Goal: Task Accomplishment & Management: Manage account settings

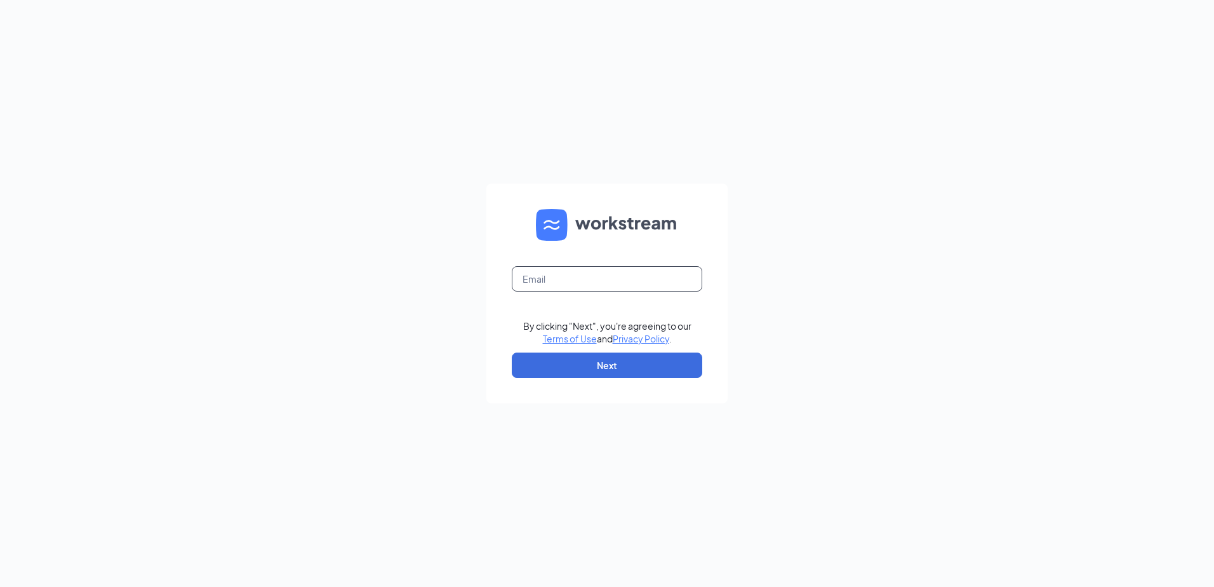
click at [559, 283] on input "text" at bounding box center [607, 278] width 191 height 25
type input ","
type input "[EMAIL_ADDRESS][DOMAIN_NAME]"
click at [574, 363] on button "Next" at bounding box center [607, 365] width 191 height 25
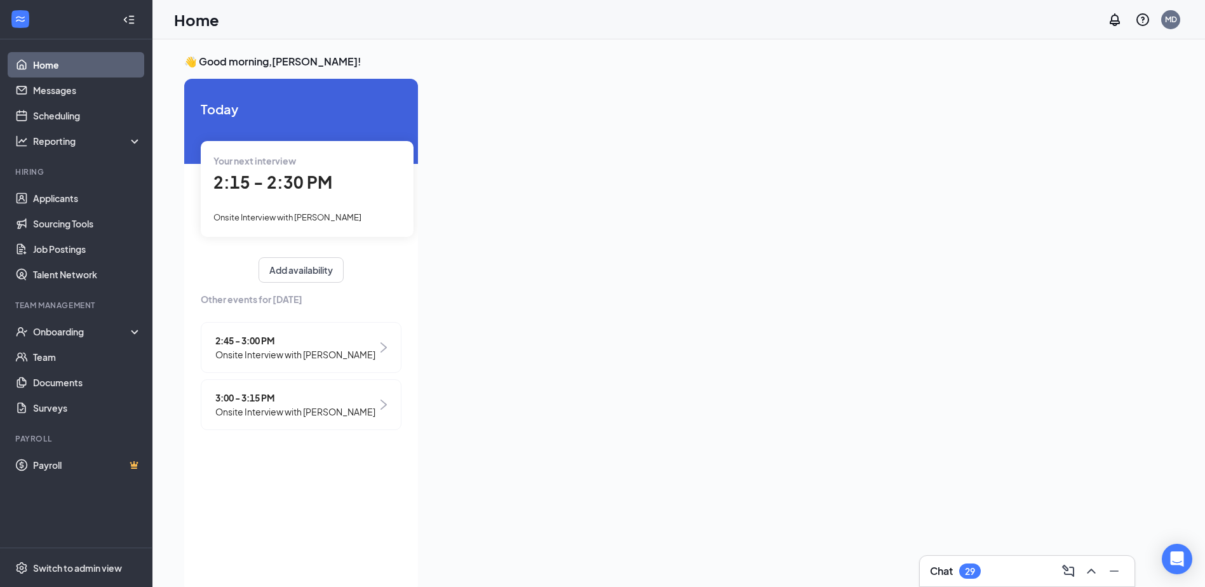
click at [306, 181] on span "2:15 - 2:30 PM" at bounding box center [272, 181] width 119 height 21
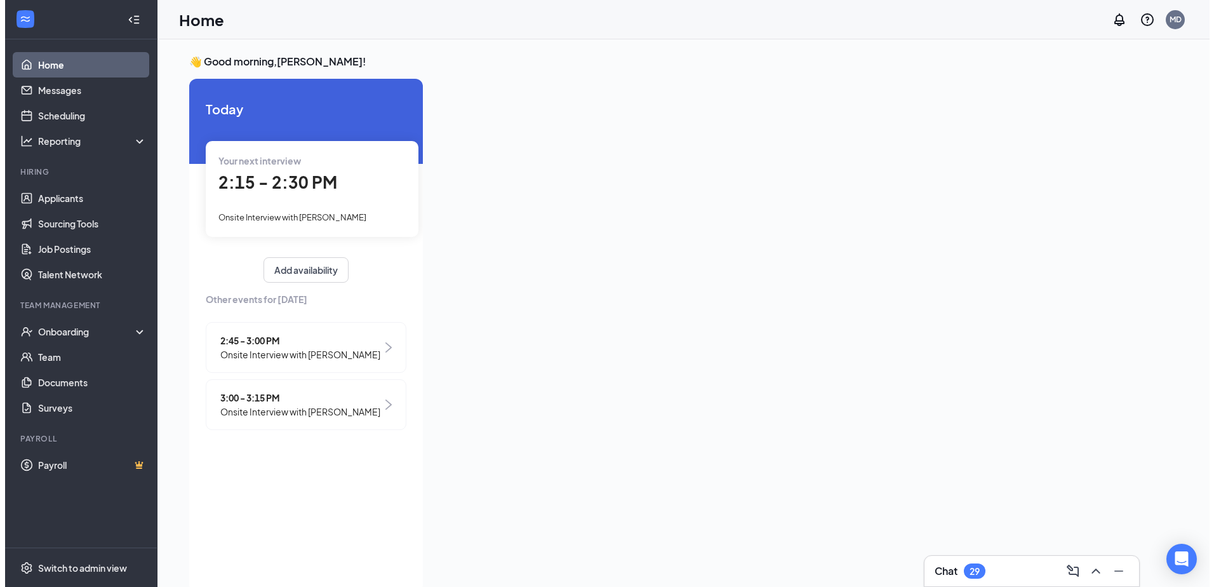
scroll to position [5, 0]
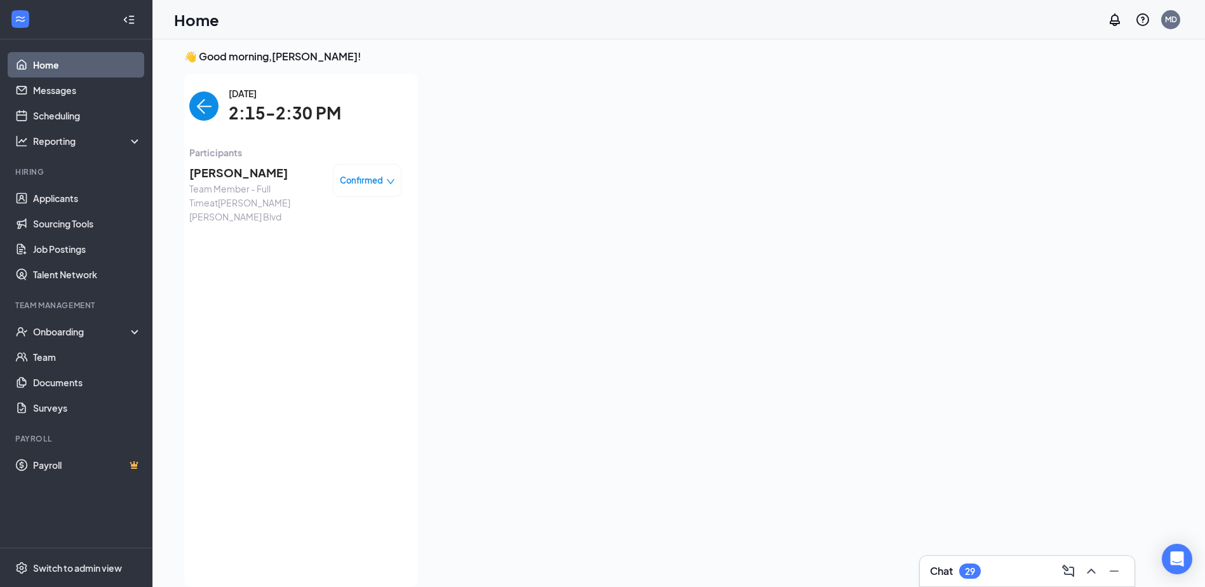
click at [306, 181] on span "[PERSON_NAME]" at bounding box center [255, 173] width 133 height 18
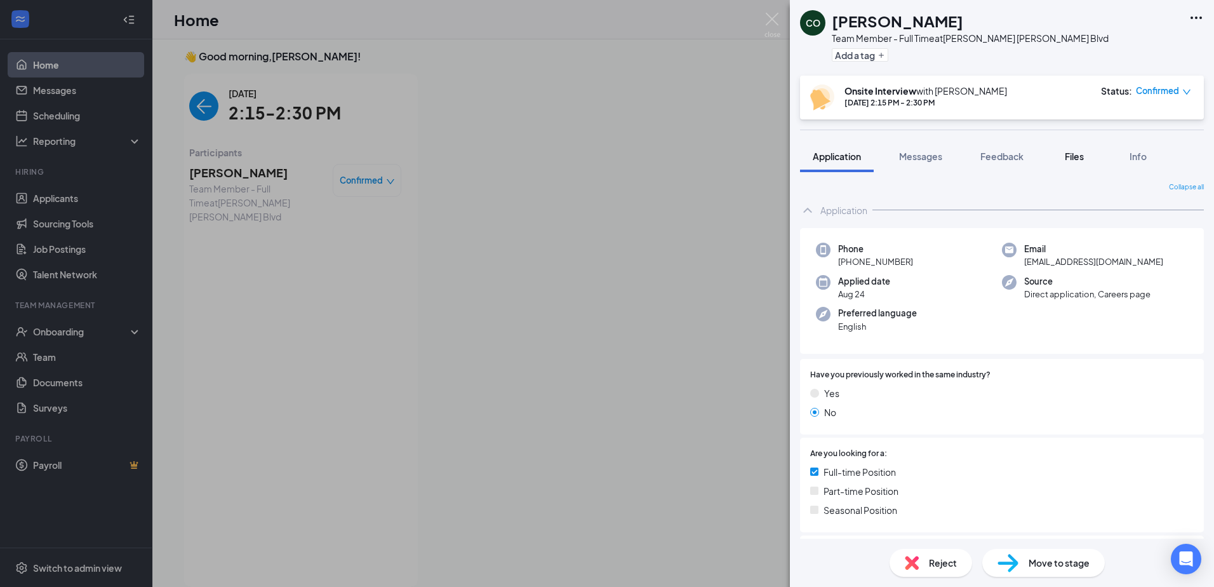
click at [1073, 153] on span "Files" at bounding box center [1074, 156] width 19 height 11
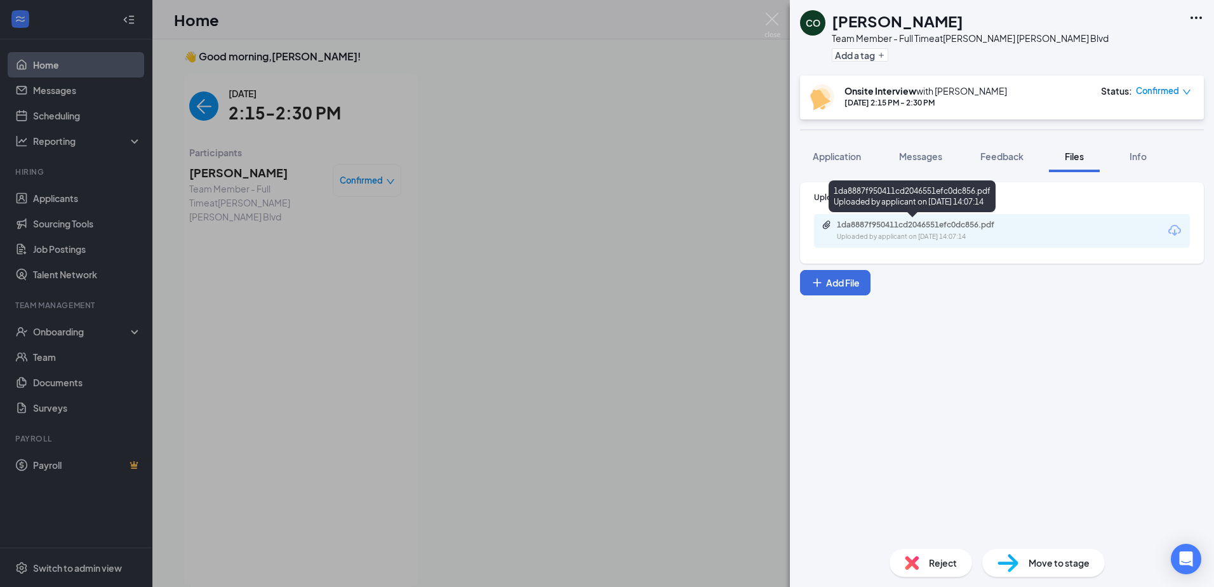
click at [922, 233] on div "Uploaded by applicant on Aug 24, 2025 at 14:07:14" at bounding box center [932, 237] width 191 height 10
click at [860, 173] on div "Upload Resume 1da8887f950411cd2046551efc0dc856.pdf Uploaded by applicant on Aug…" at bounding box center [1002, 355] width 424 height 366
click at [857, 160] on span "Application" at bounding box center [837, 156] width 48 height 11
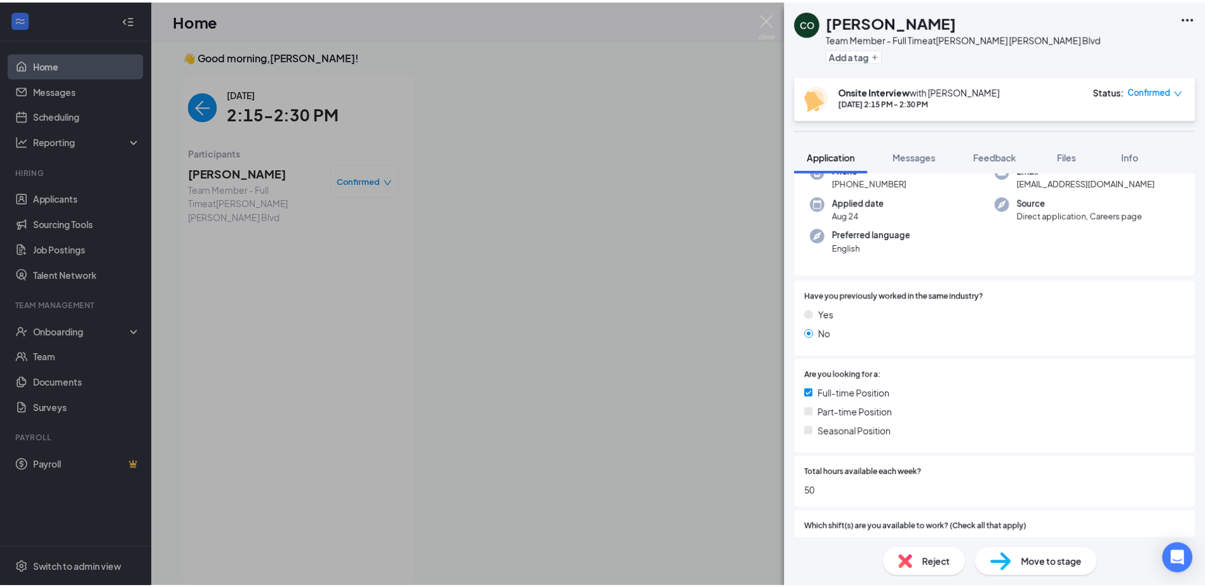
scroll to position [64, 0]
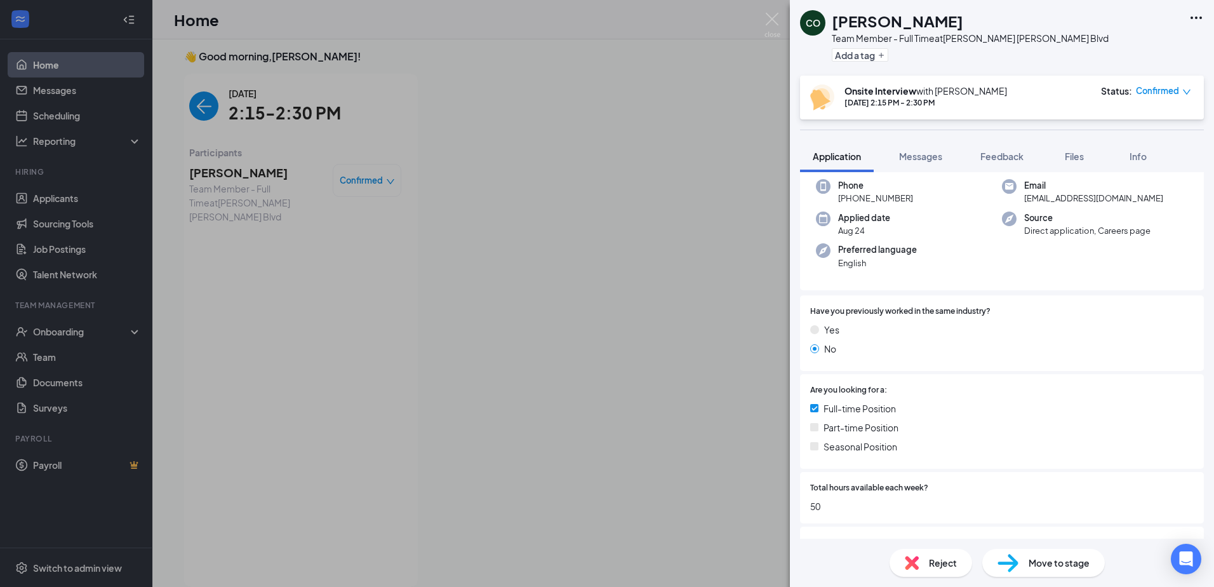
click at [757, 19] on div "CO Chase Ortega Team Member - Full Time at Culver's E. Shea Blvd Add a tag Onsi…" at bounding box center [607, 293] width 1214 height 587
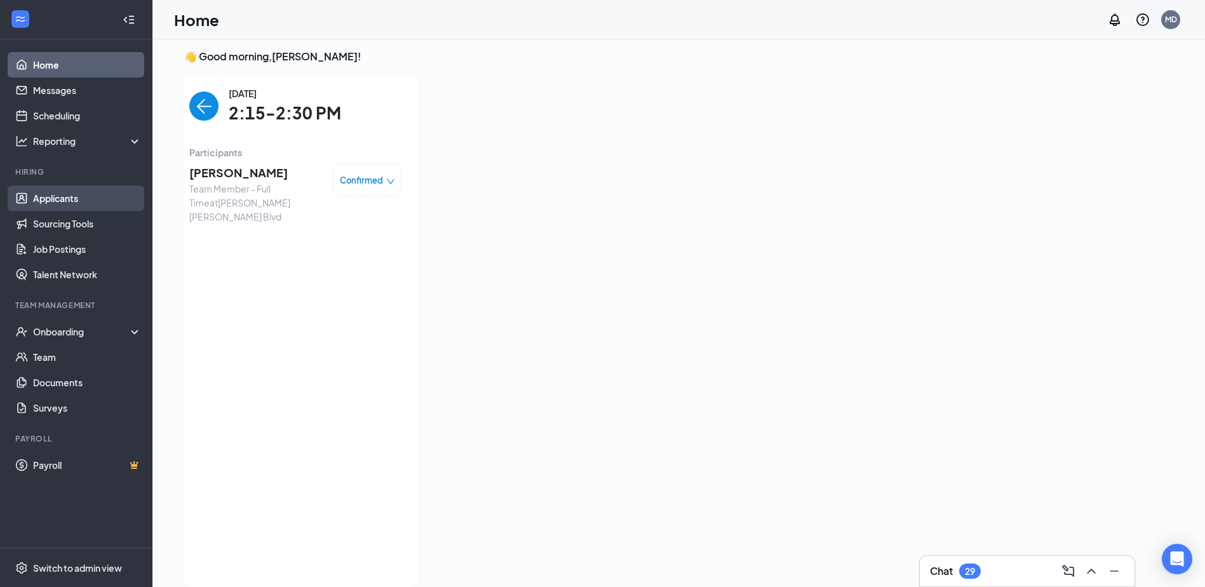
click at [90, 201] on link "Applicants" at bounding box center [87, 197] width 109 height 25
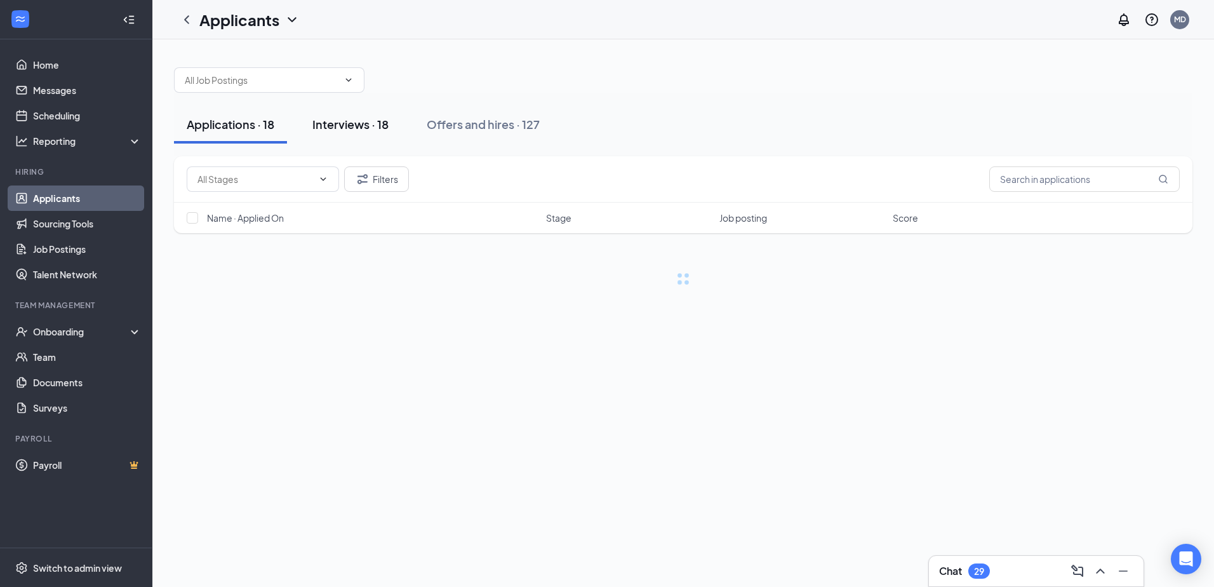
click at [360, 119] on div "Interviews · 18" at bounding box center [351, 124] width 76 height 16
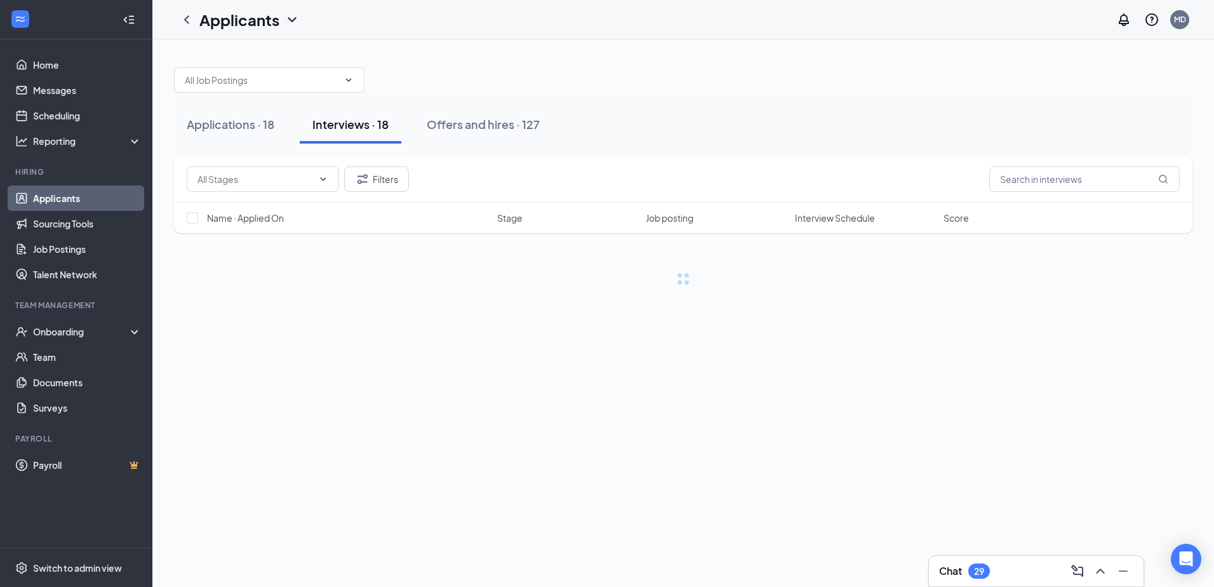
click at [794, 219] on div "Name · Applied On Stage Job posting Interview Schedule Score" at bounding box center [683, 218] width 1019 height 30
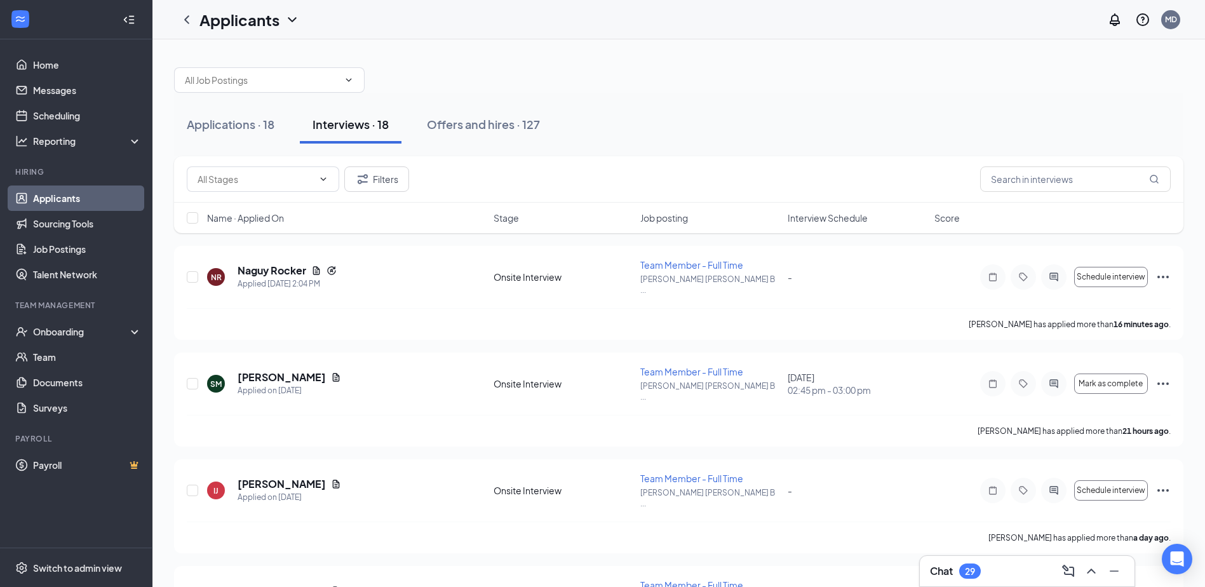
click at [805, 218] on span "Interview Schedule" at bounding box center [828, 218] width 80 height 13
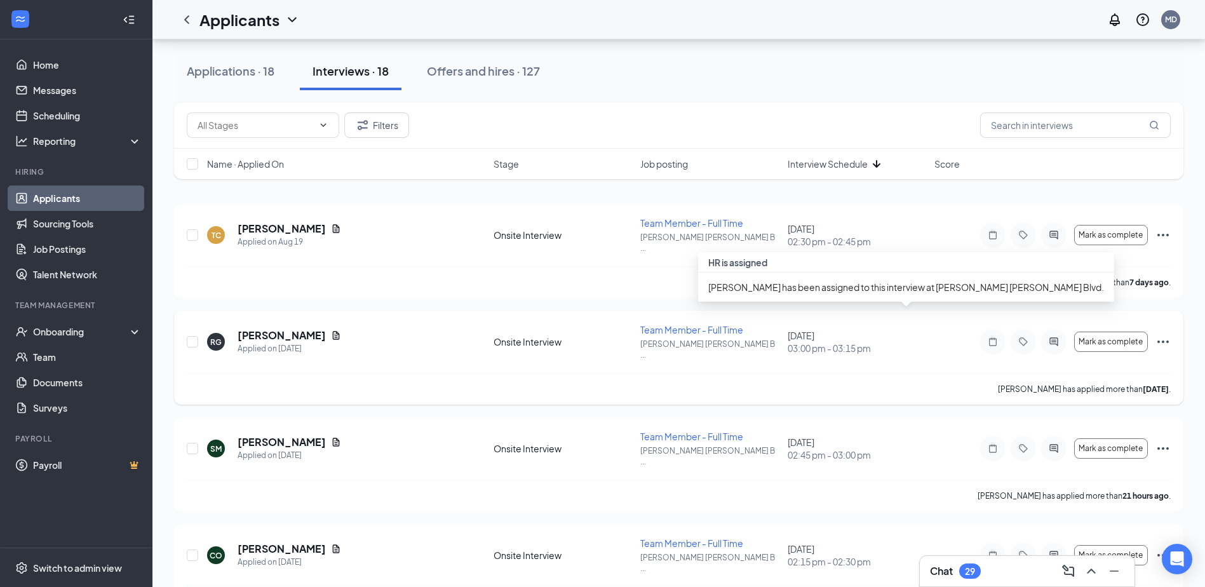
scroll to position [127, 0]
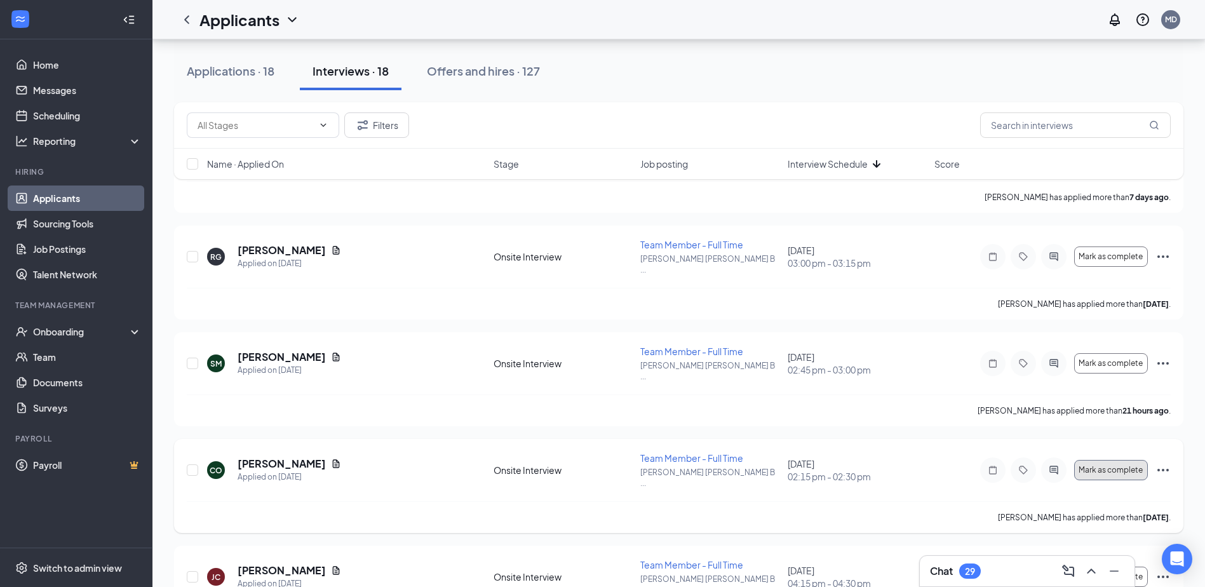
click at [1141, 460] on button "Mark as complete" at bounding box center [1111, 470] width 74 height 20
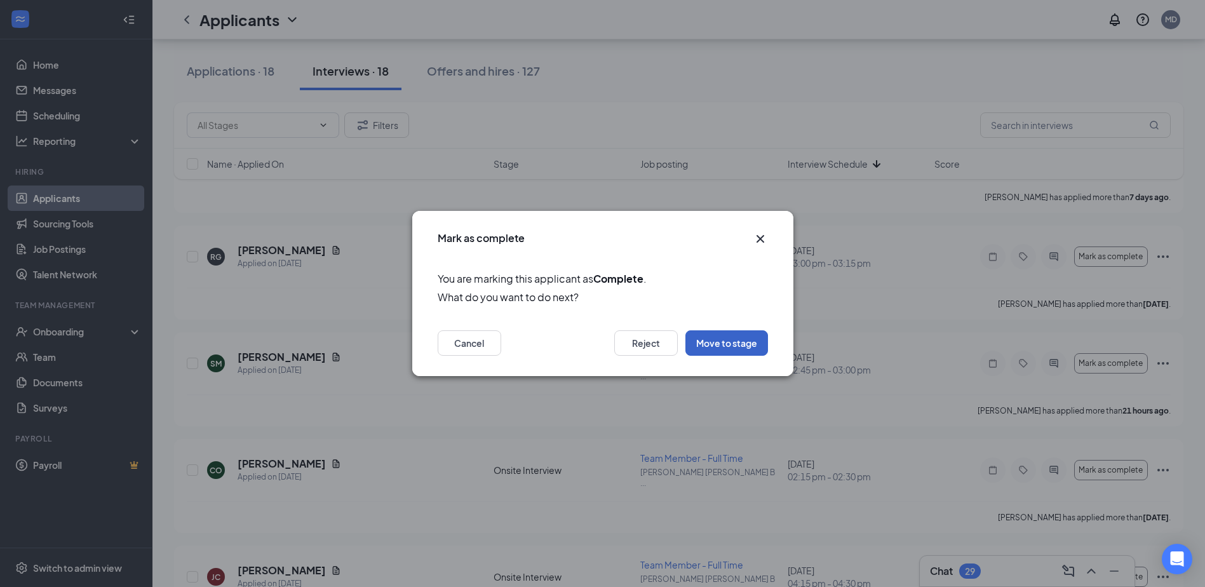
click at [734, 344] on button "Move to stage" at bounding box center [726, 342] width 83 height 25
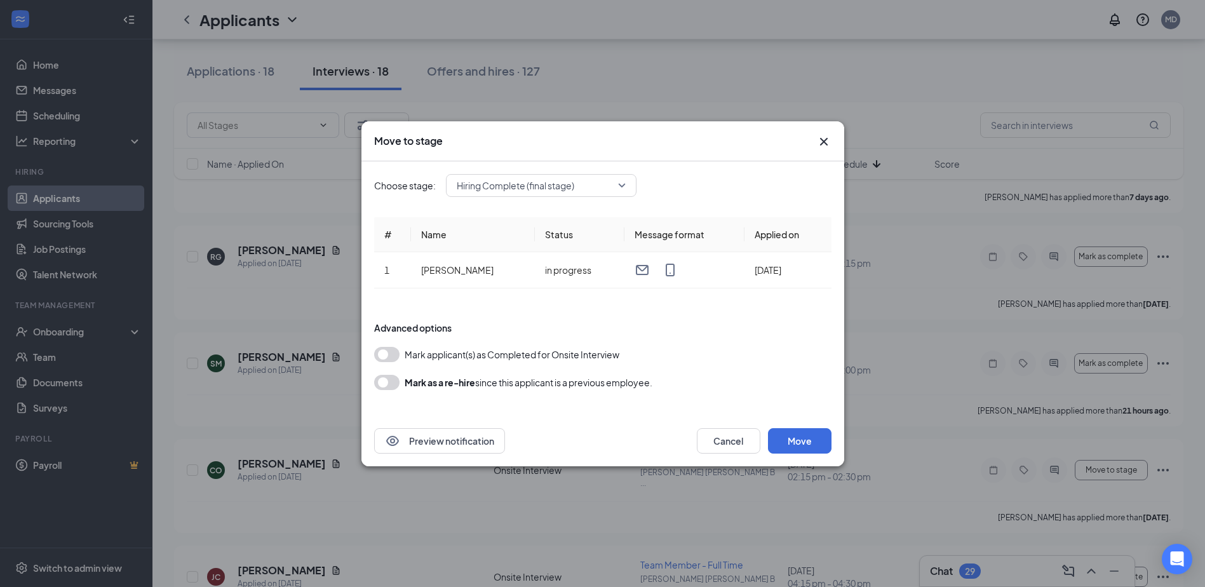
click at [389, 347] on button "button" at bounding box center [386, 354] width 25 height 15
click at [811, 450] on button "Move" at bounding box center [800, 440] width 64 height 25
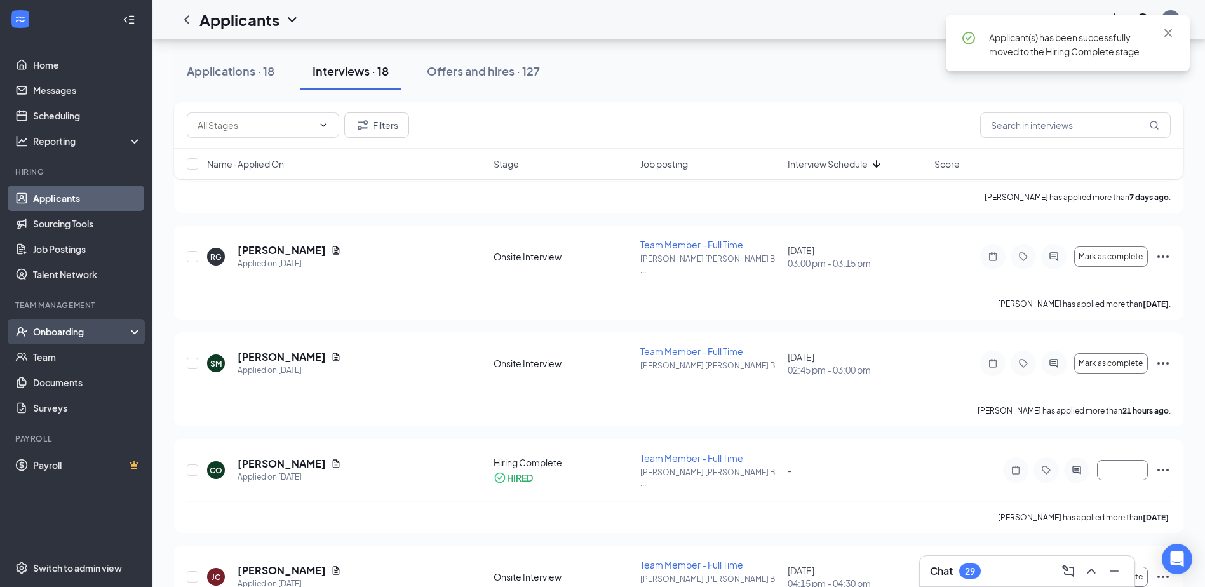
click at [104, 335] on div "Onboarding" at bounding box center [82, 331] width 98 height 13
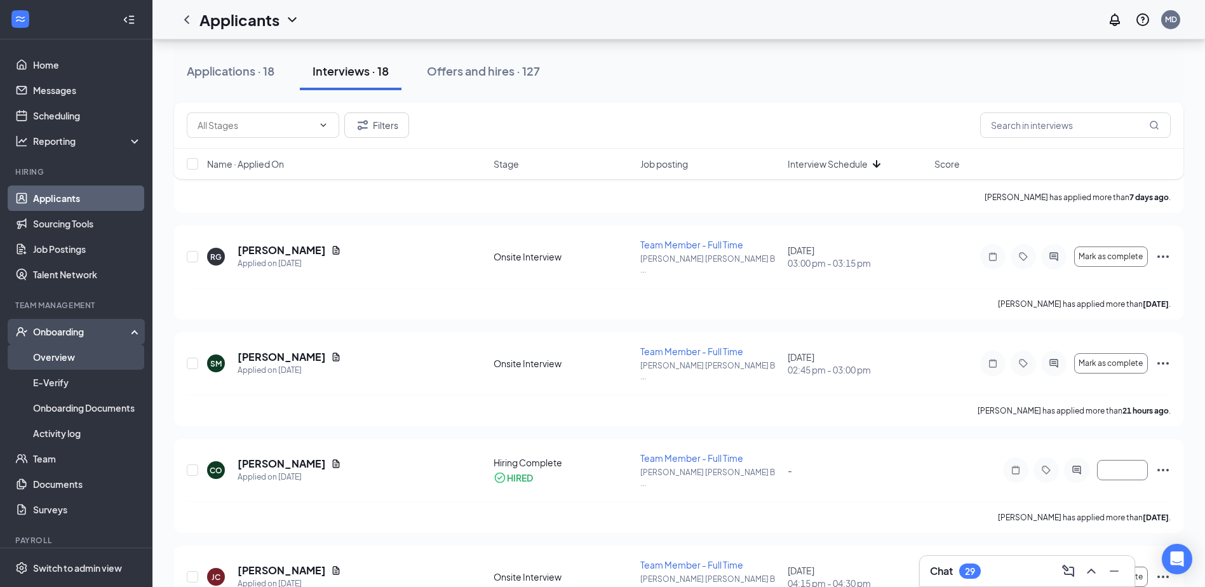
click at [87, 351] on link "Overview" at bounding box center [87, 356] width 109 height 25
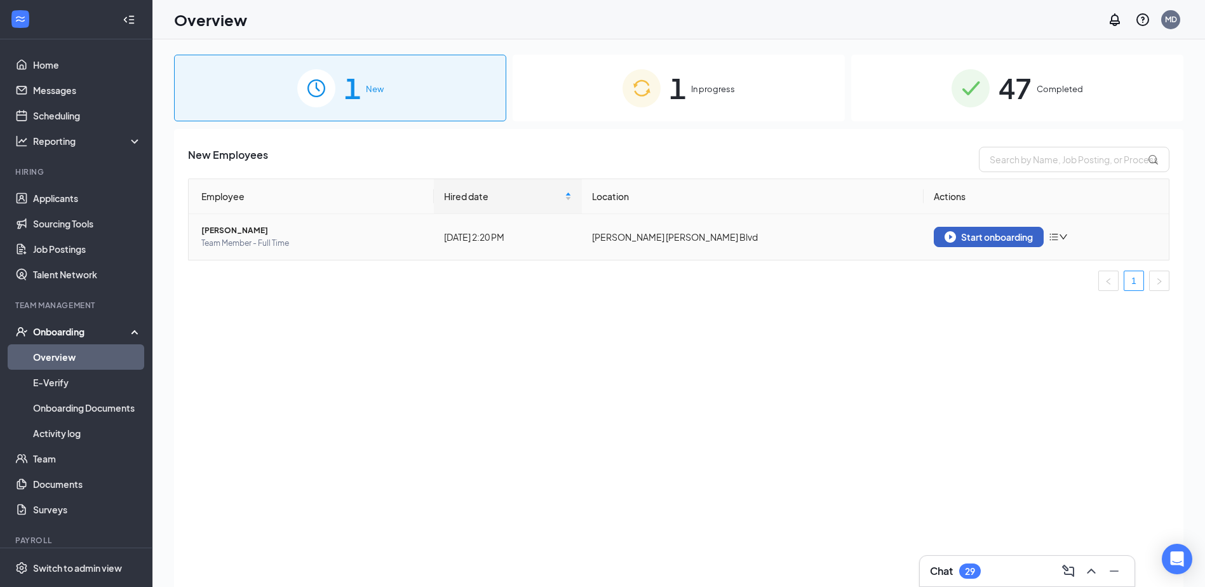
click at [980, 234] on div "Start onboarding" at bounding box center [988, 236] width 88 height 11
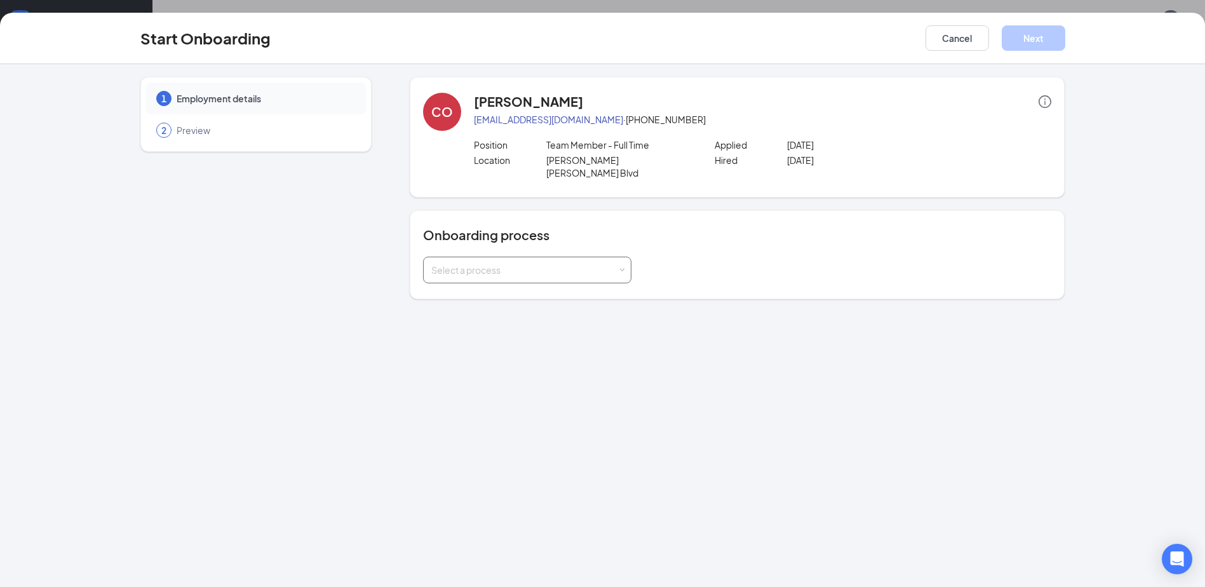
click at [504, 257] on div "Select a process" at bounding box center [527, 269] width 192 height 25
click at [511, 289] on li "Onboarding" at bounding box center [527, 284] width 208 height 23
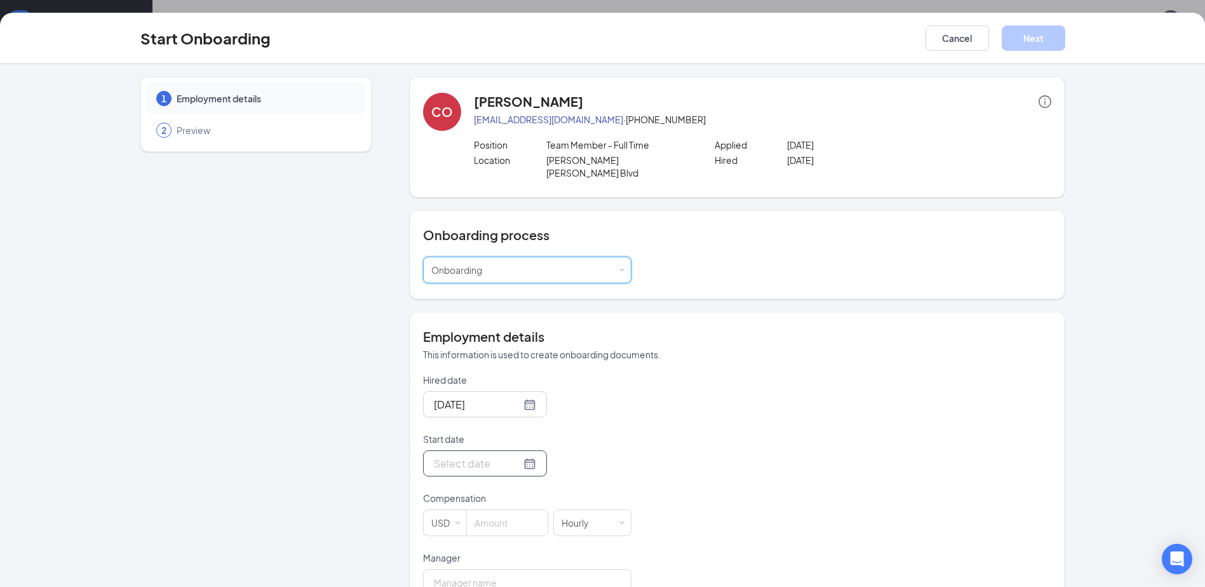
click at [514, 455] on div at bounding box center [485, 463] width 102 height 16
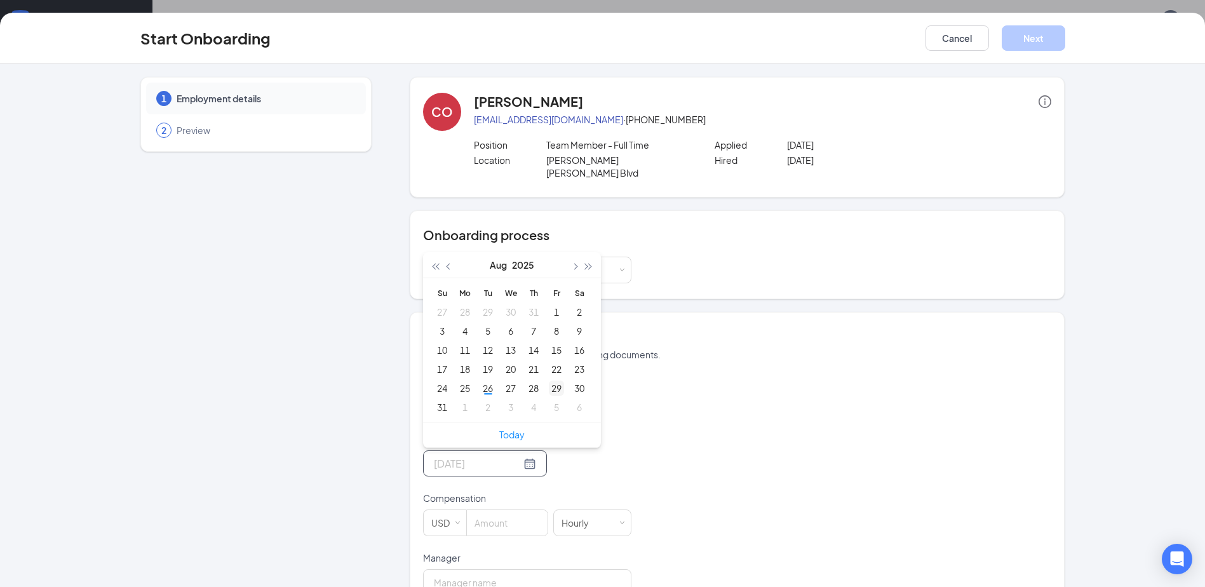
type input "Aug 29, 2025"
click at [549, 380] on div "29" at bounding box center [556, 387] width 15 height 15
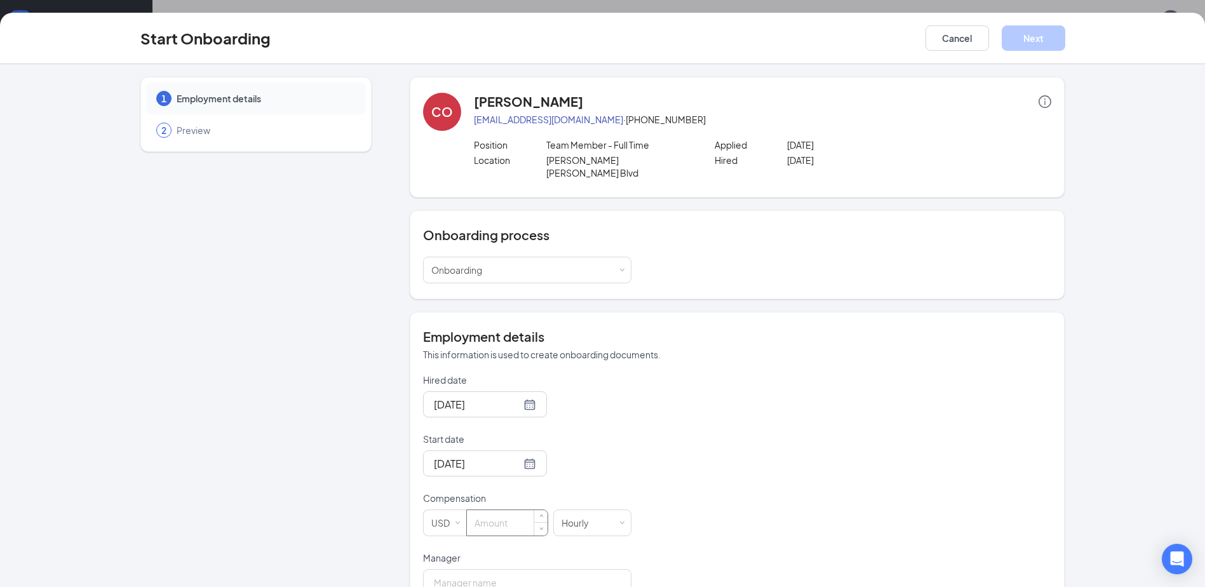
click at [476, 513] on input at bounding box center [507, 522] width 81 height 25
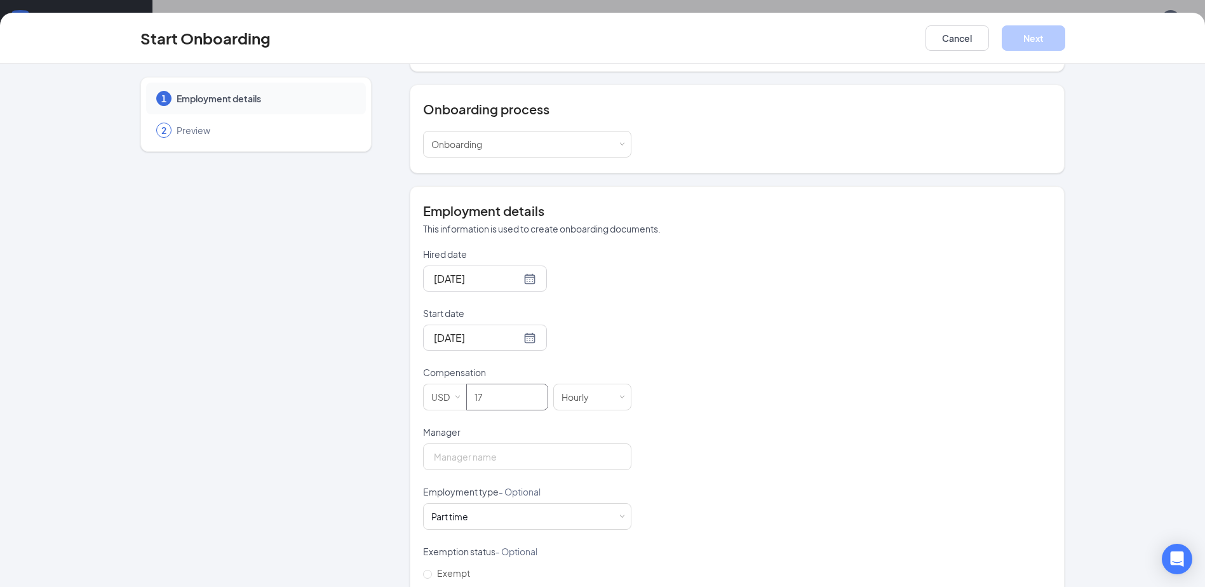
scroll to position [127, 0]
type input "17"
click at [526, 442] on input "Manager" at bounding box center [527, 455] width 208 height 27
type input "[PERSON_NAME]"
click at [538, 502] on div "Part time Works less than 30 hours per week and is reasonably expected to work" at bounding box center [527, 514] width 192 height 25
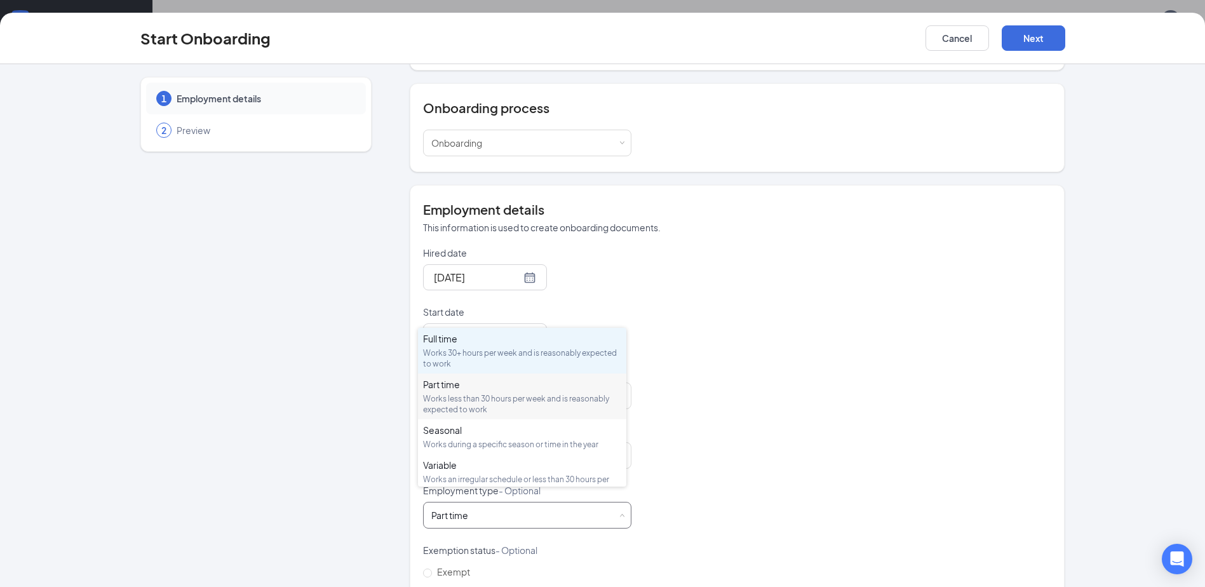
click at [474, 355] on div "Works 30+ hours per week and is reasonably expected to work" at bounding box center [522, 358] width 198 height 22
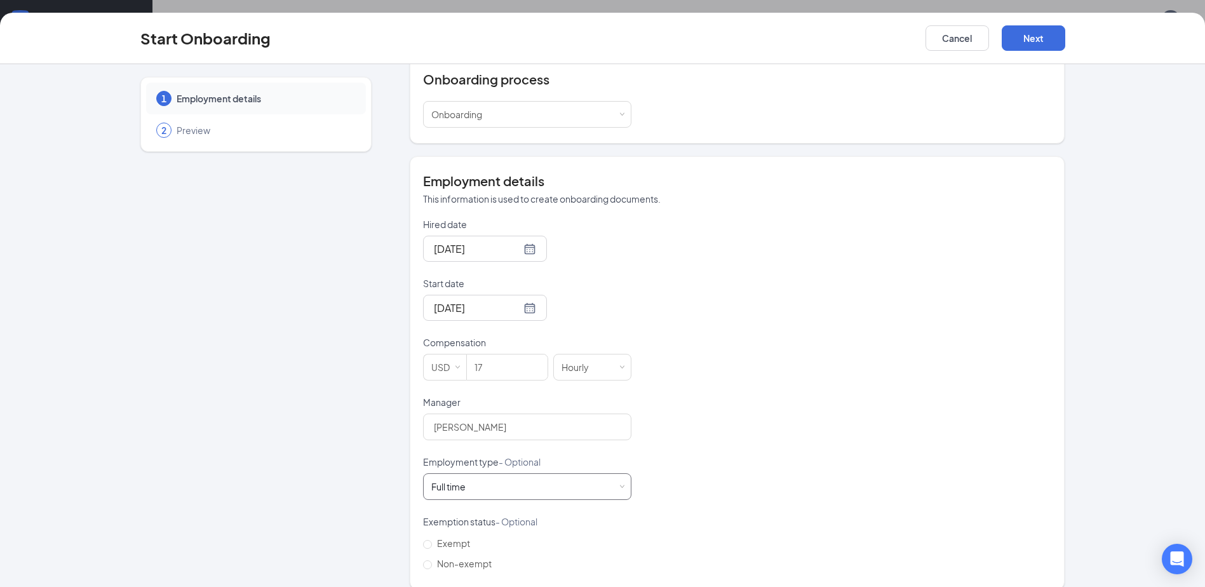
scroll to position [158, 0]
click at [360, 441] on div "1 Employment details 2 Preview" at bounding box center [255, 253] width 231 height 668
click at [1045, 43] on button "Next" at bounding box center [1034, 37] width 64 height 25
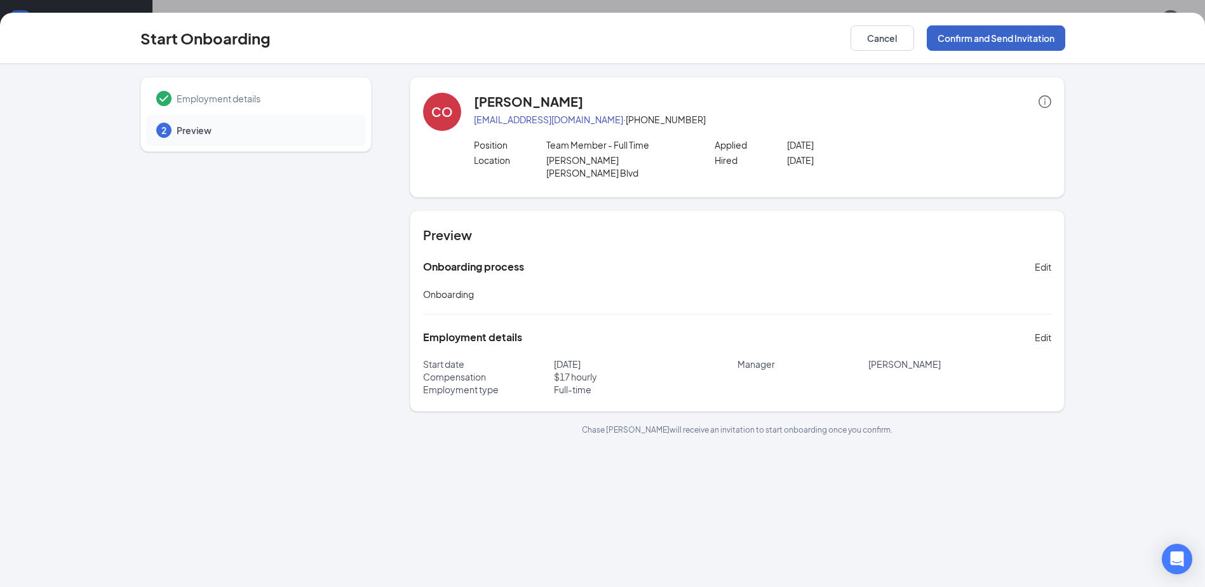
click at [1004, 42] on button "Confirm and Send Invitation" at bounding box center [996, 37] width 138 height 25
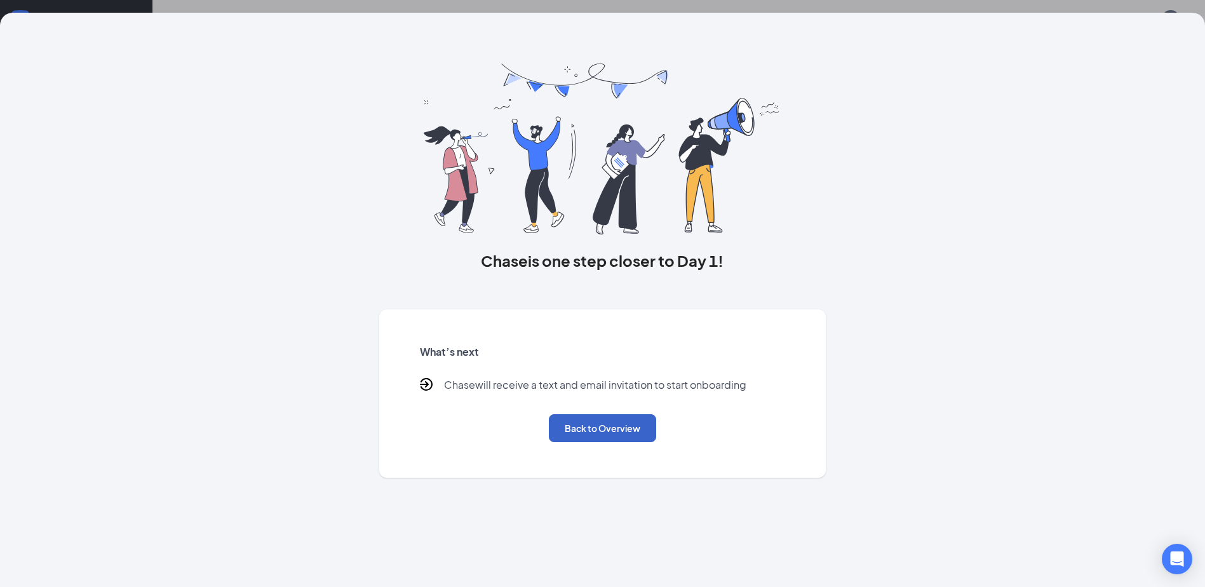
click at [619, 435] on button "Back to Overview" at bounding box center [602, 428] width 107 height 28
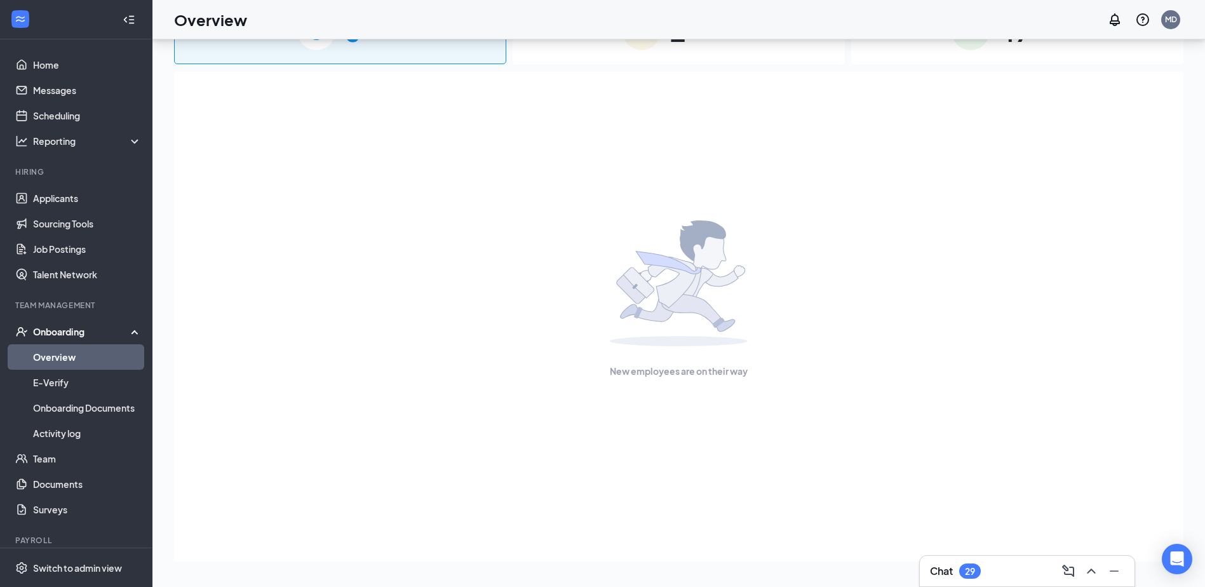
click at [607, 55] on div "2 In progress" at bounding box center [679, 30] width 332 height 67
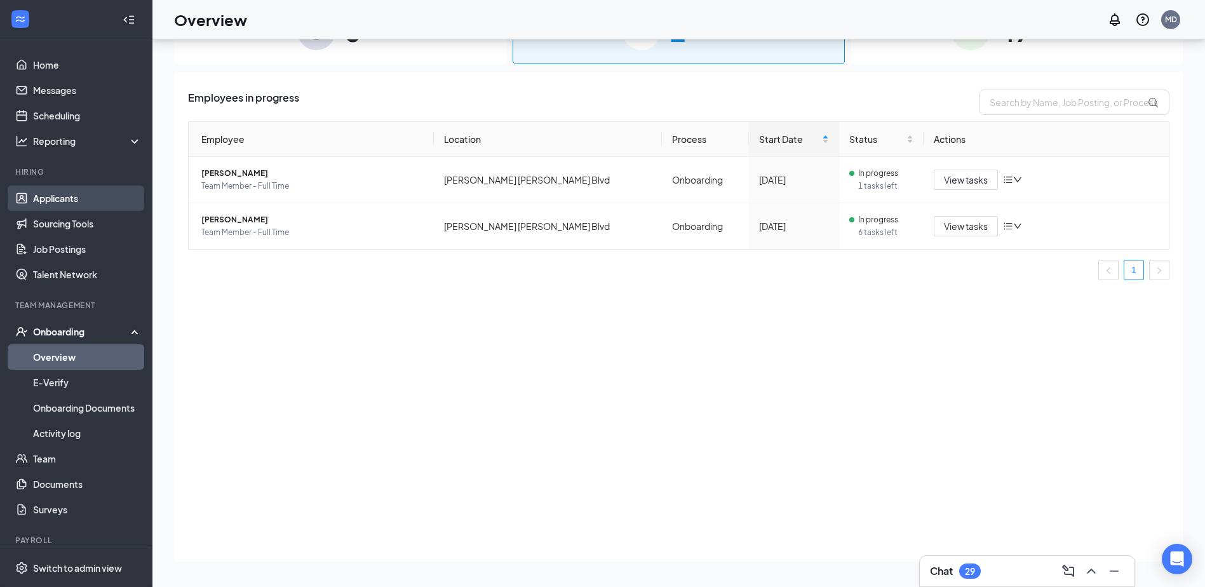
click at [90, 193] on link "Applicants" at bounding box center [87, 197] width 109 height 25
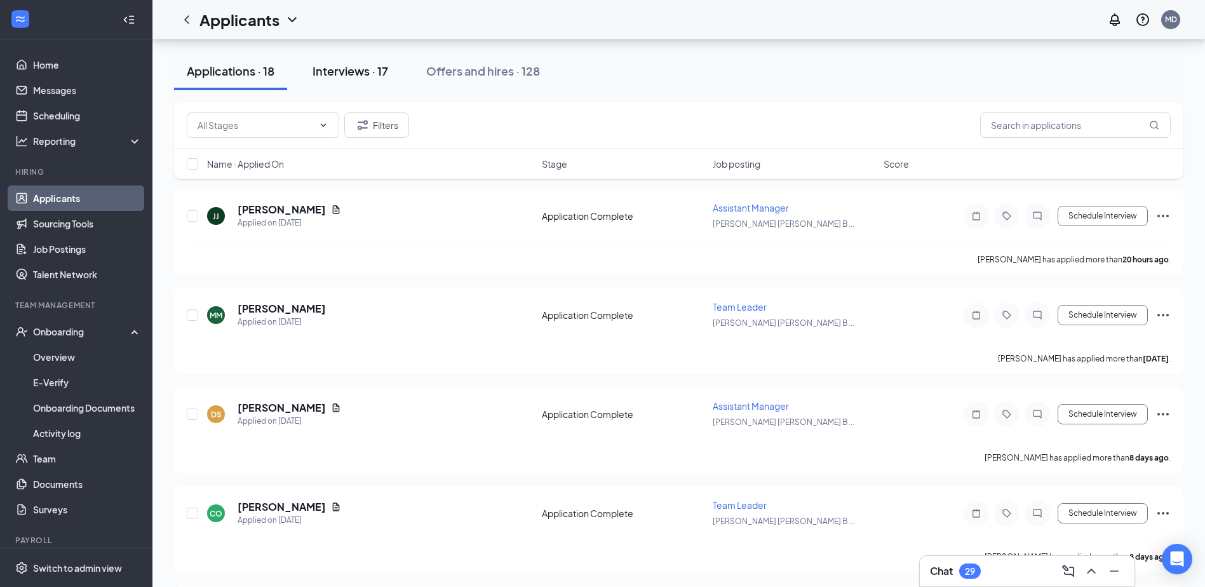
click at [342, 64] on div "Interviews · 17" at bounding box center [351, 71] width 76 height 16
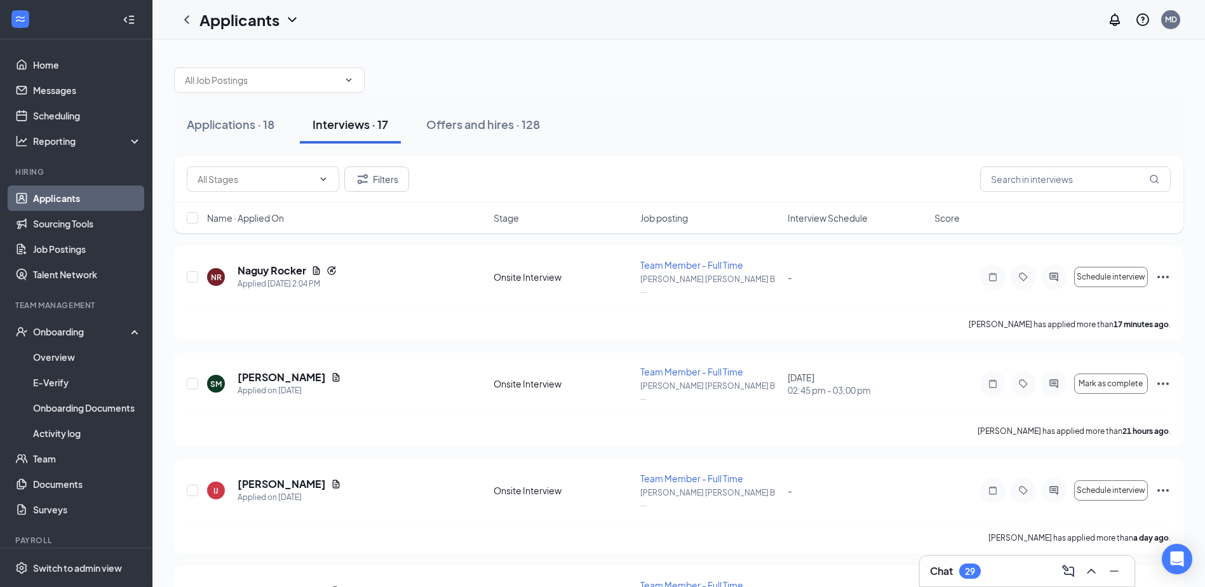
click at [830, 215] on span "Interview Schedule" at bounding box center [828, 218] width 80 height 13
click at [298, 477] on h5 "[PERSON_NAME]" at bounding box center [282, 484] width 88 height 14
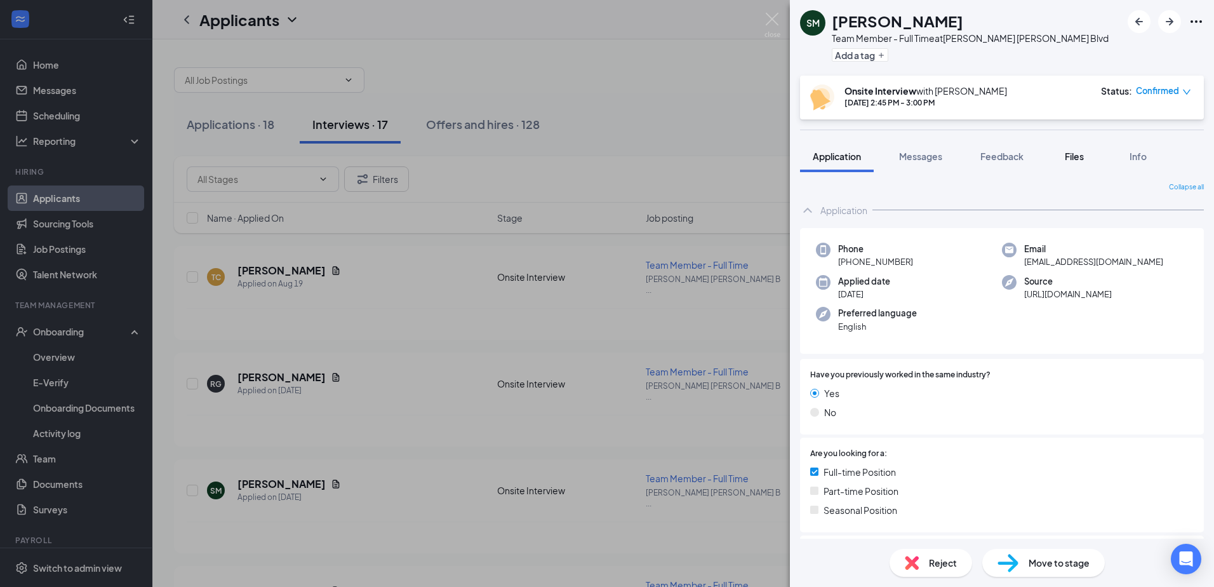
click at [1065, 164] on button "Files" at bounding box center [1074, 156] width 51 height 32
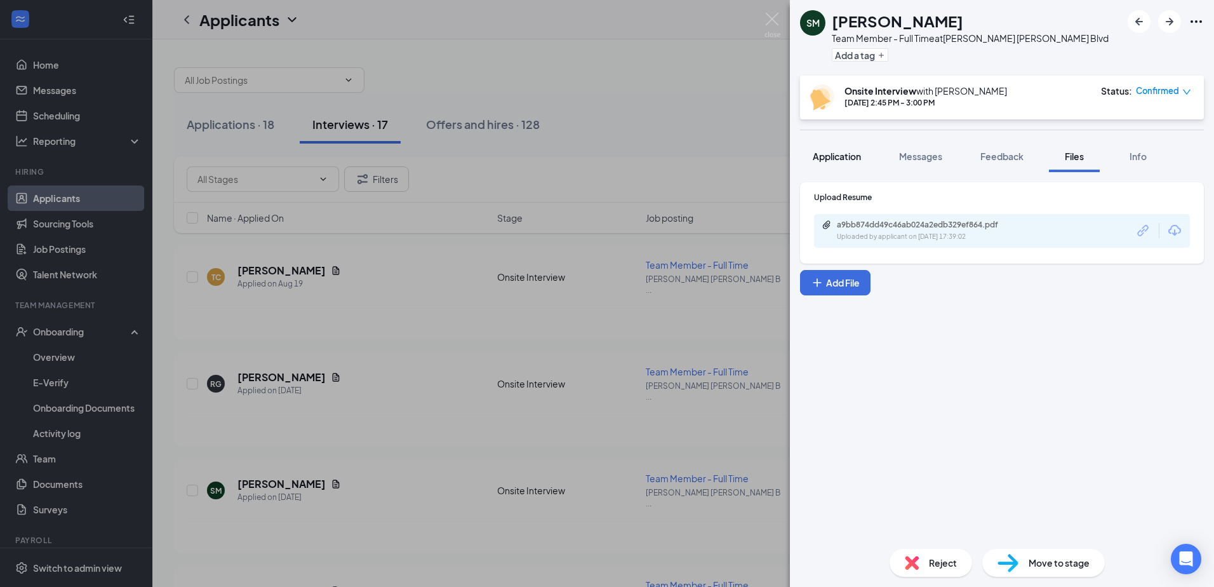
click at [834, 159] on span "Application" at bounding box center [837, 156] width 48 height 11
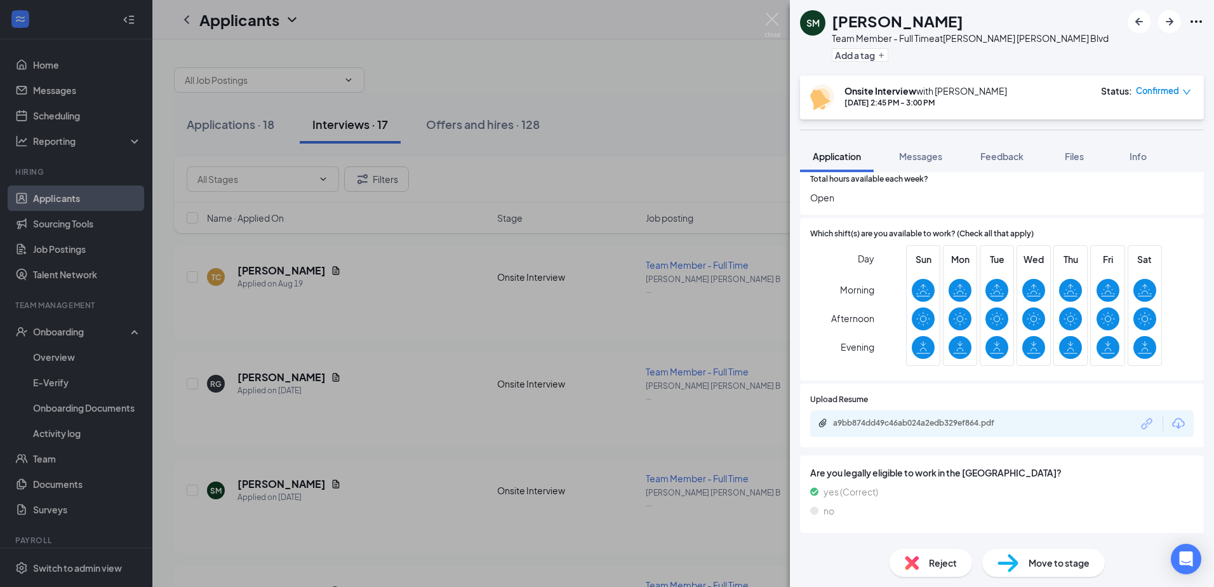
scroll to position [199, 0]
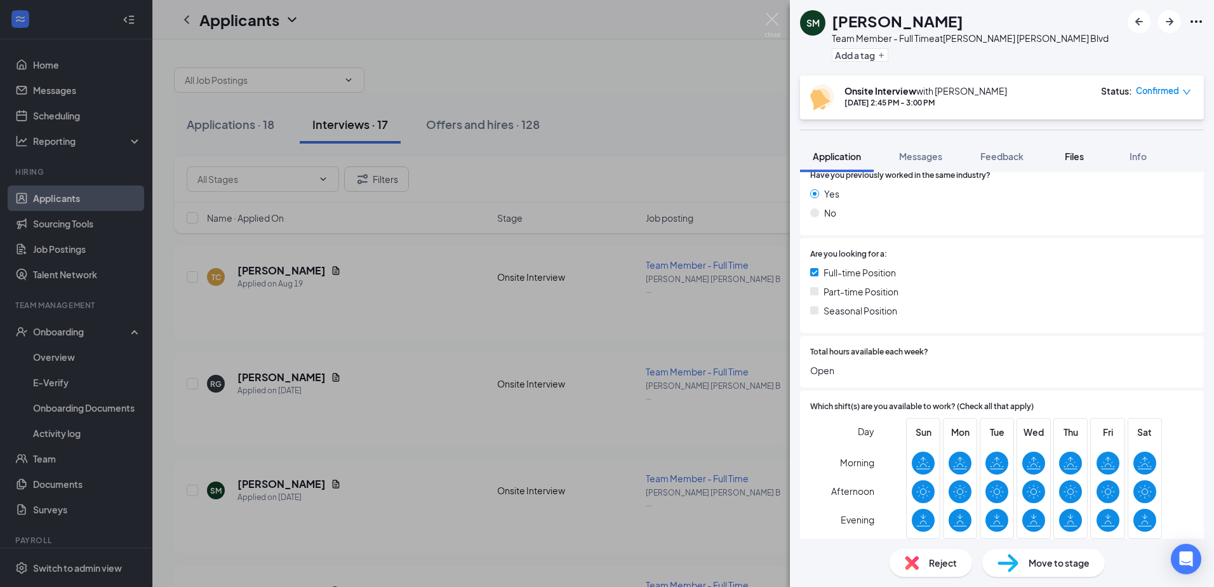
click at [1065, 159] on div "Files" at bounding box center [1074, 156] width 25 height 13
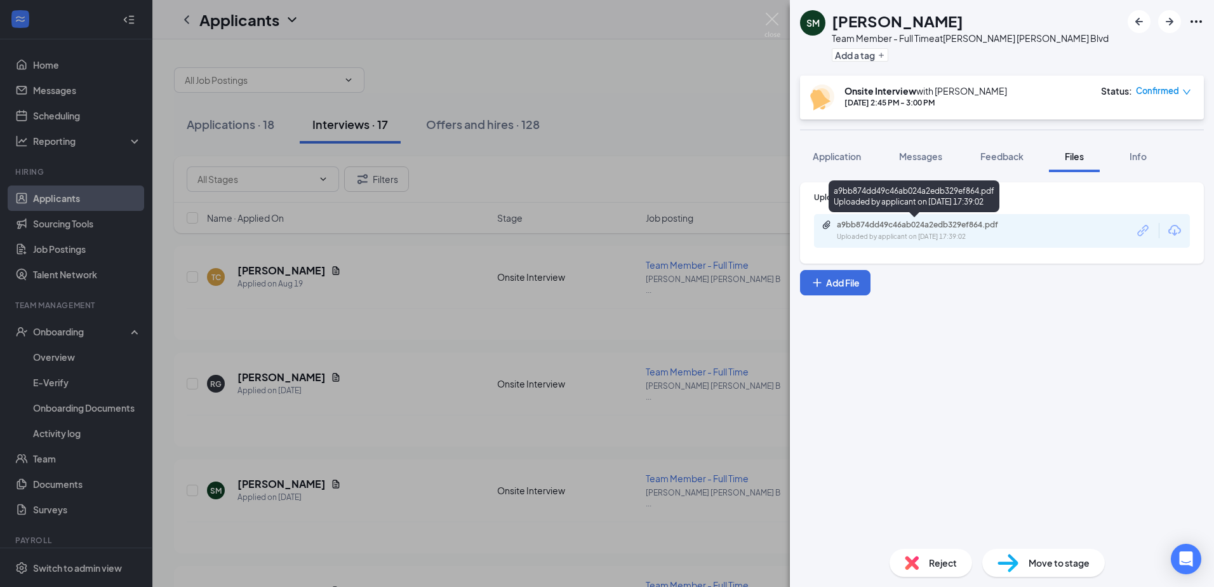
click at [899, 232] on div "Uploaded by applicant on Aug 25, 2025 at 17:39:02" at bounding box center [932, 237] width 191 height 10
drag, startPoint x: 776, startPoint y: 18, endPoint x: 769, endPoint y: 114, distance: 96.2
click at [775, 17] on img at bounding box center [773, 25] width 16 height 25
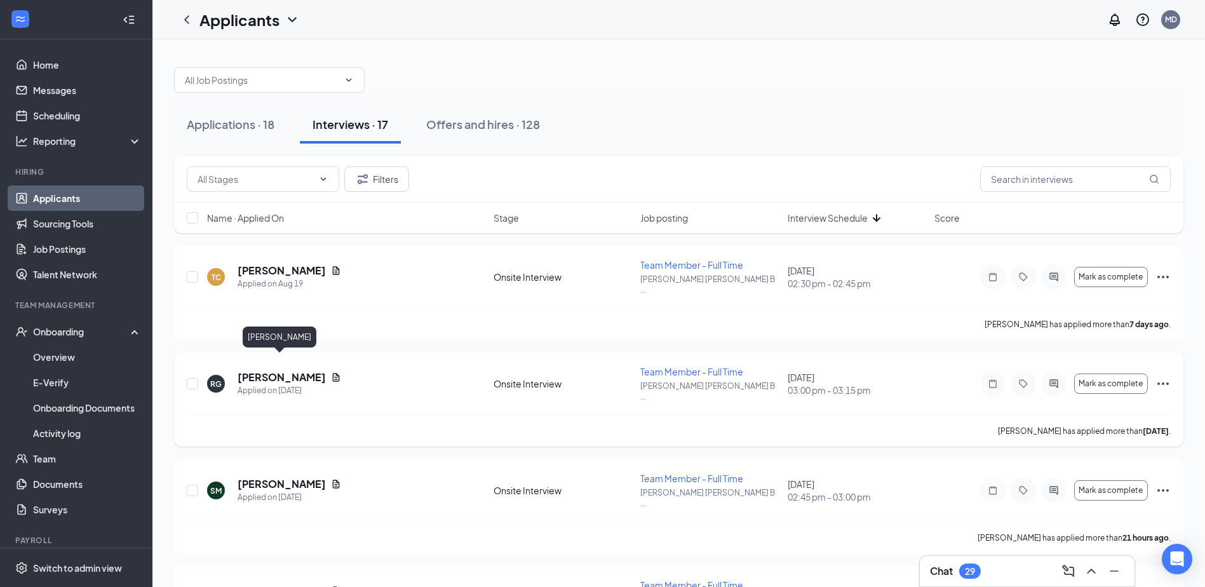
click at [265, 370] on h5 "[PERSON_NAME]" at bounding box center [282, 377] width 88 height 14
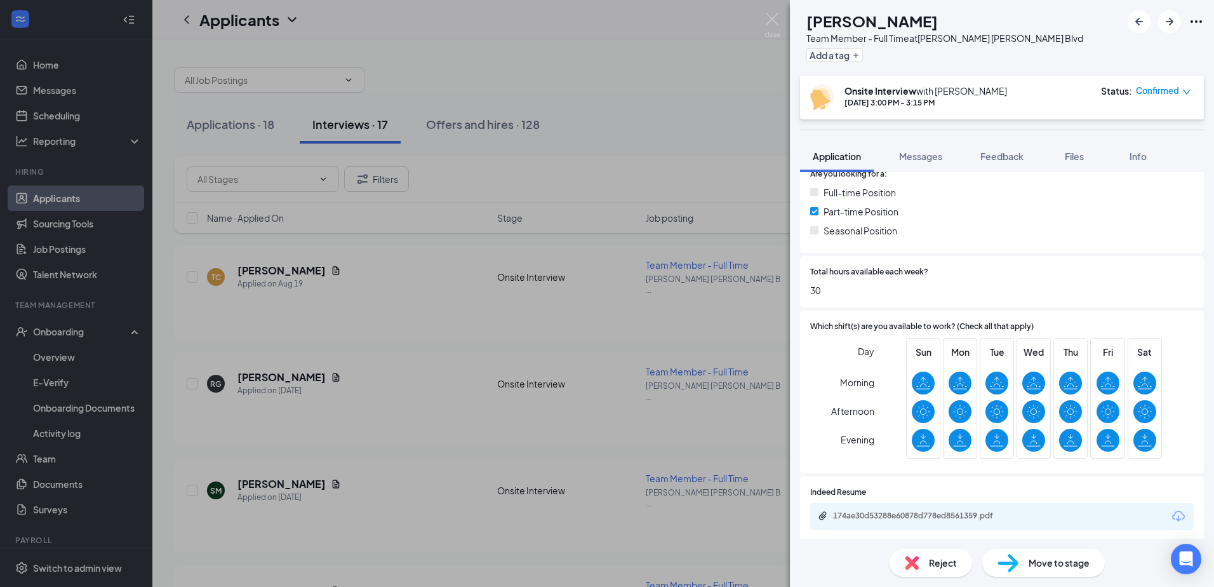
scroll to position [381, 0]
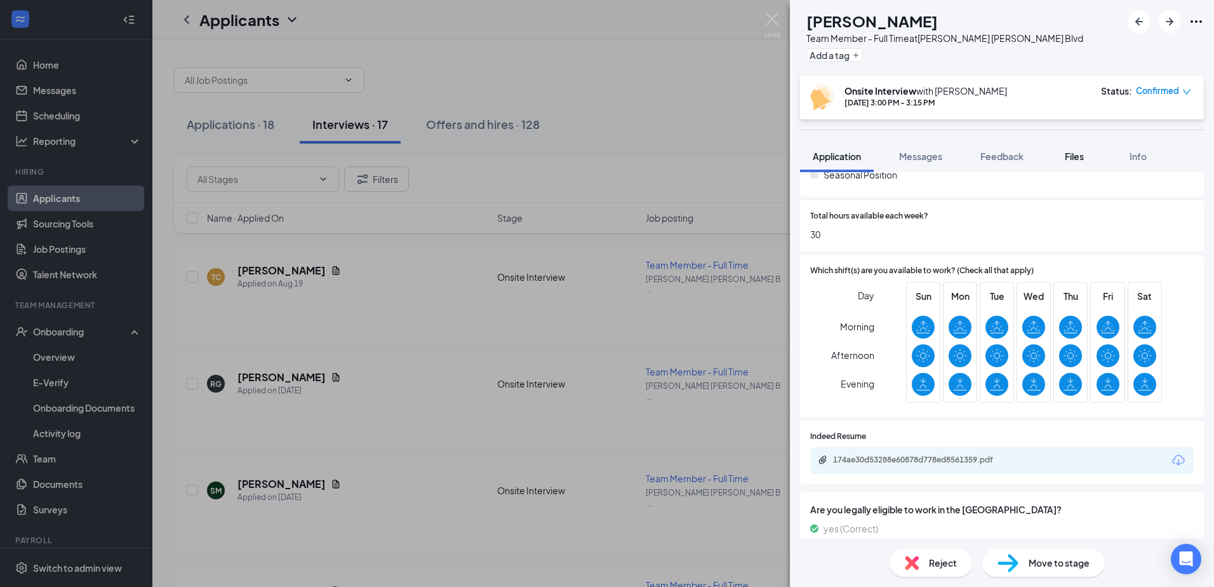
click at [1080, 152] on span "Files" at bounding box center [1074, 156] width 19 height 11
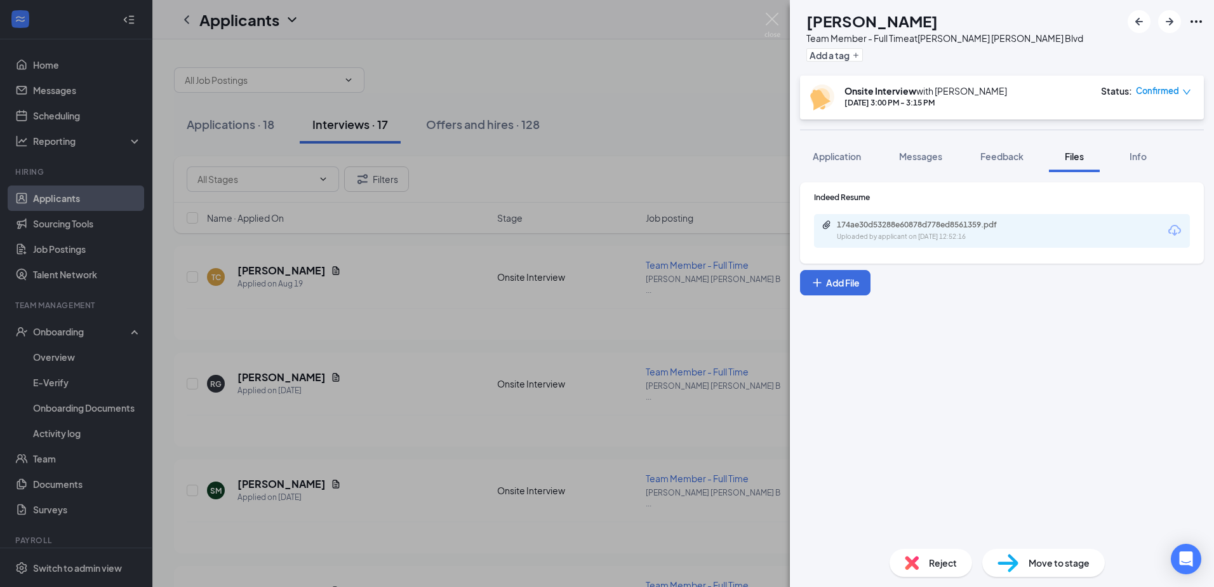
drag, startPoint x: 946, startPoint y: 250, endPoint x: 944, endPoint y: 243, distance: 7.4
click at [946, 250] on div "Indeed Resume 174ae30d53288e60878d778ed8561359.pdf Uploaded by applicant on Aug…" at bounding box center [1002, 222] width 404 height 81
click at [943, 239] on div "Uploaded by applicant on Aug 21, 2025 at 12:52:16" at bounding box center [932, 237] width 191 height 10
click at [775, 20] on img at bounding box center [773, 25] width 16 height 25
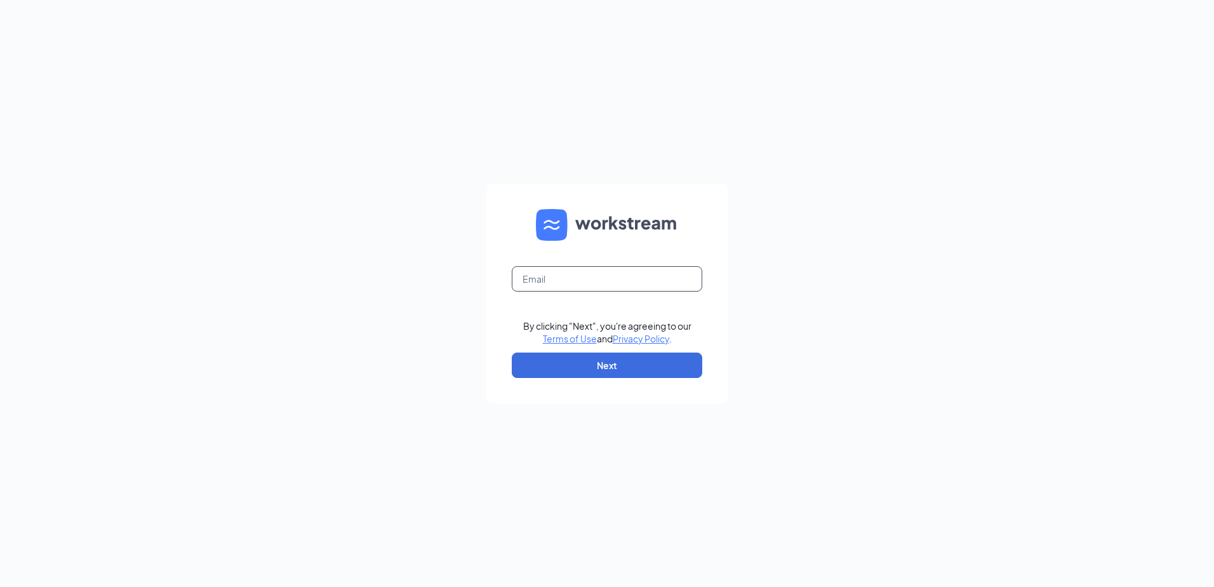
click at [593, 290] on input "text" at bounding box center [607, 278] width 191 height 25
type input "[EMAIL_ADDRESS][DOMAIN_NAME]"
click at [598, 366] on button "Next" at bounding box center [607, 365] width 191 height 25
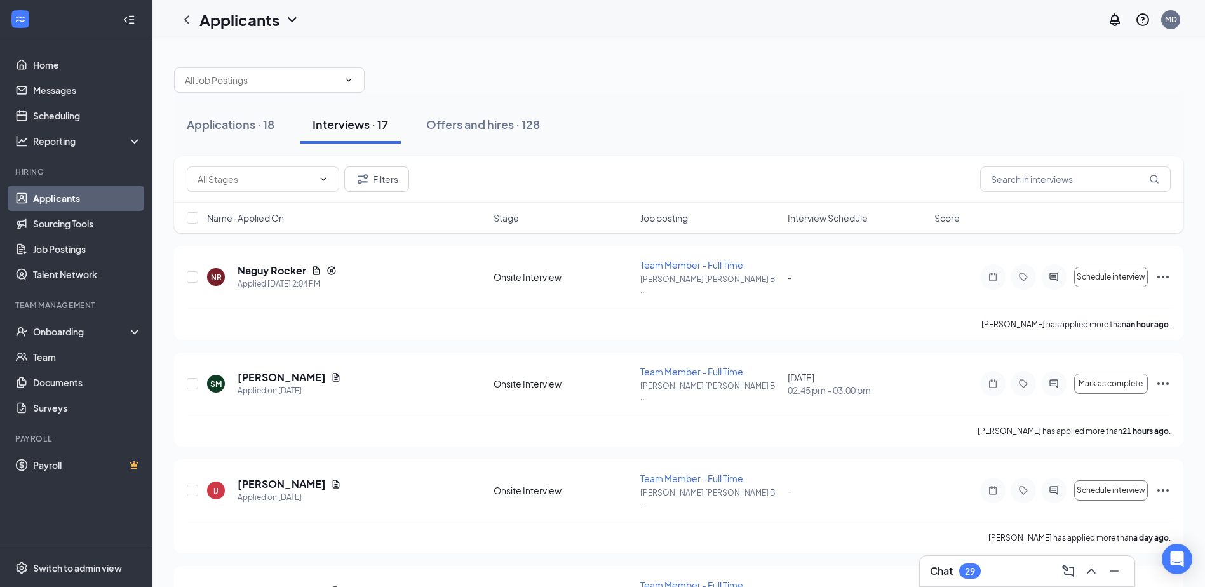
click at [826, 212] on span "Interview Schedule" at bounding box center [828, 218] width 80 height 13
click at [282, 370] on h5 "[PERSON_NAME]" at bounding box center [282, 377] width 88 height 14
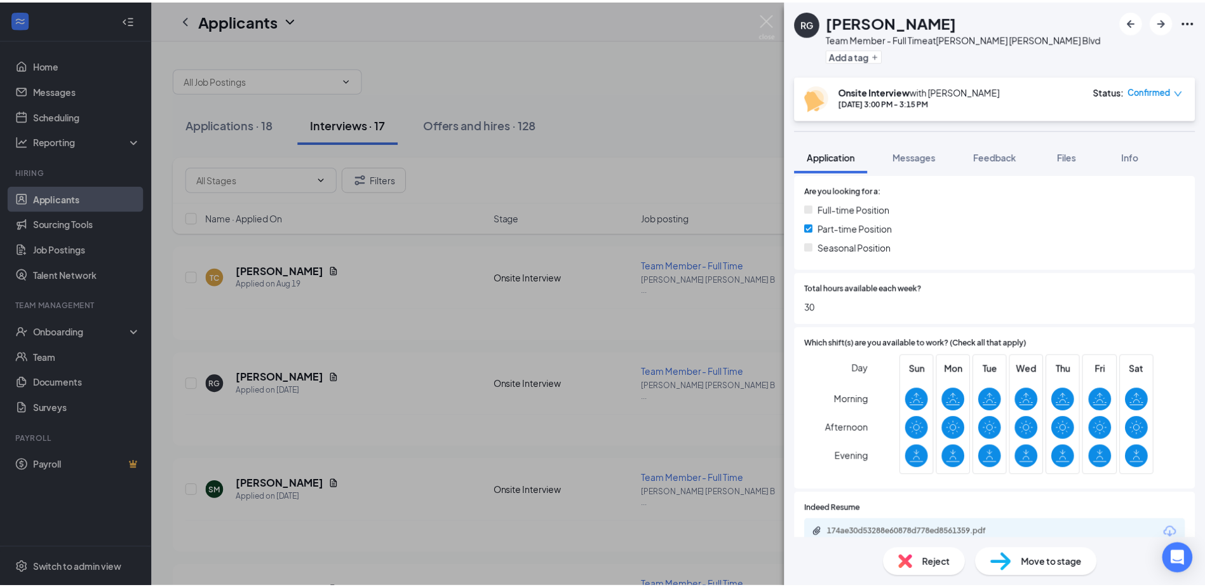
scroll to position [235, 0]
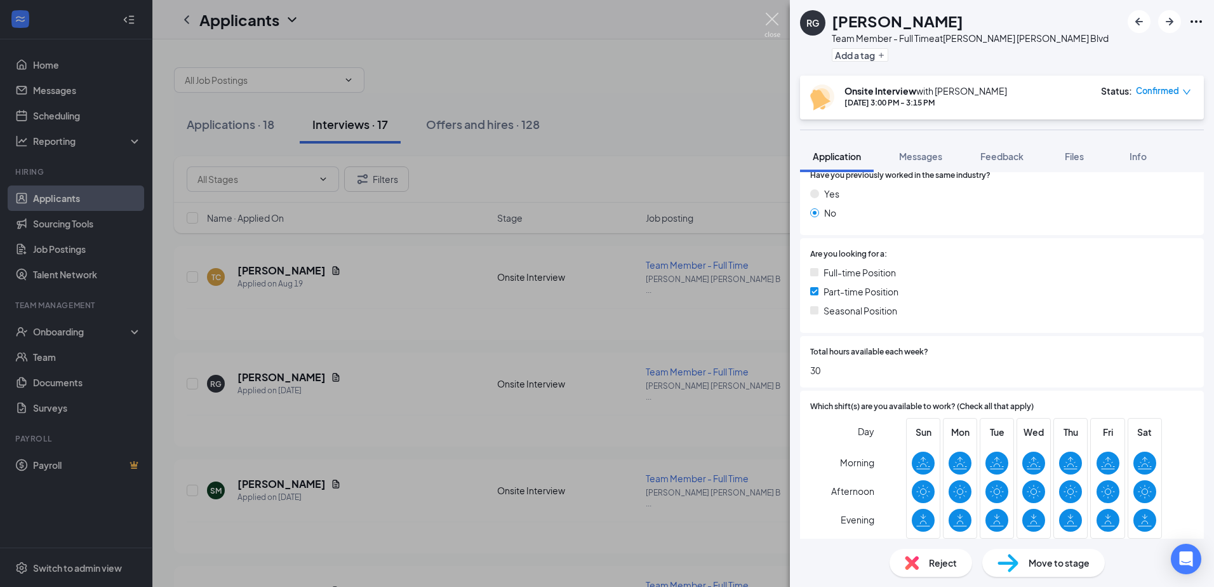
click at [774, 20] on img at bounding box center [773, 25] width 16 height 25
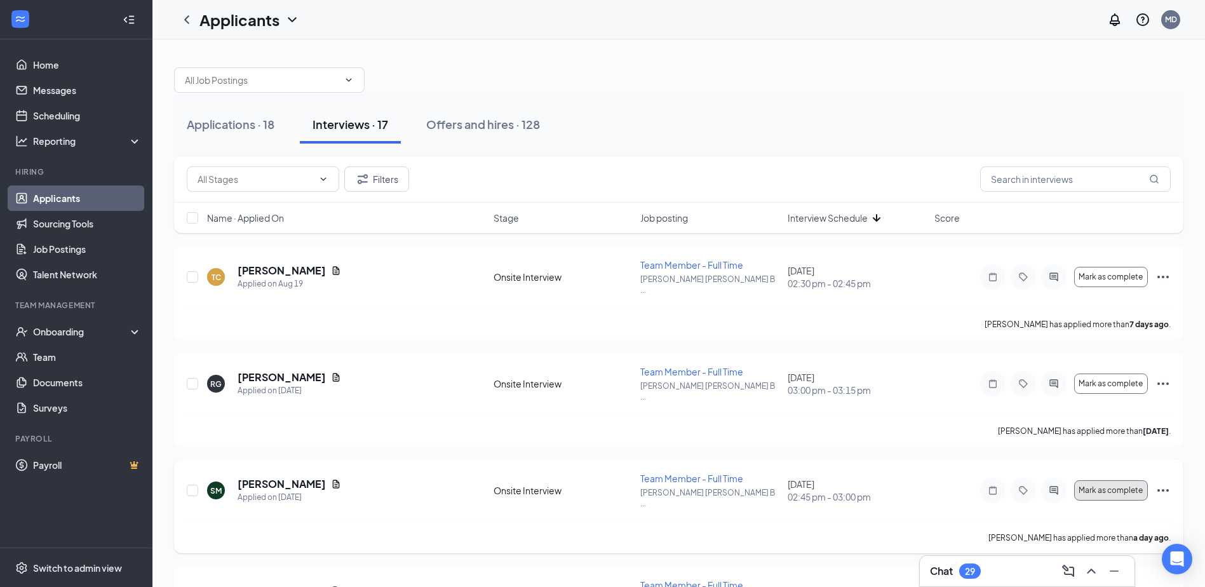
click at [1111, 486] on span "Mark as complete" at bounding box center [1111, 490] width 64 height 9
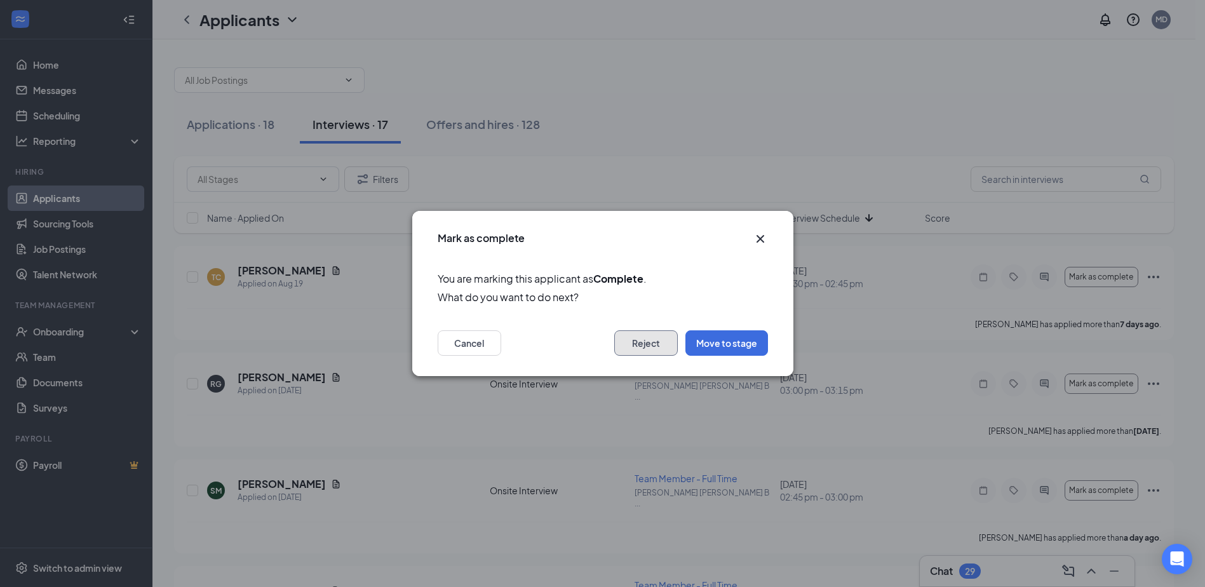
click at [665, 342] on button "Reject" at bounding box center [646, 342] width 64 height 25
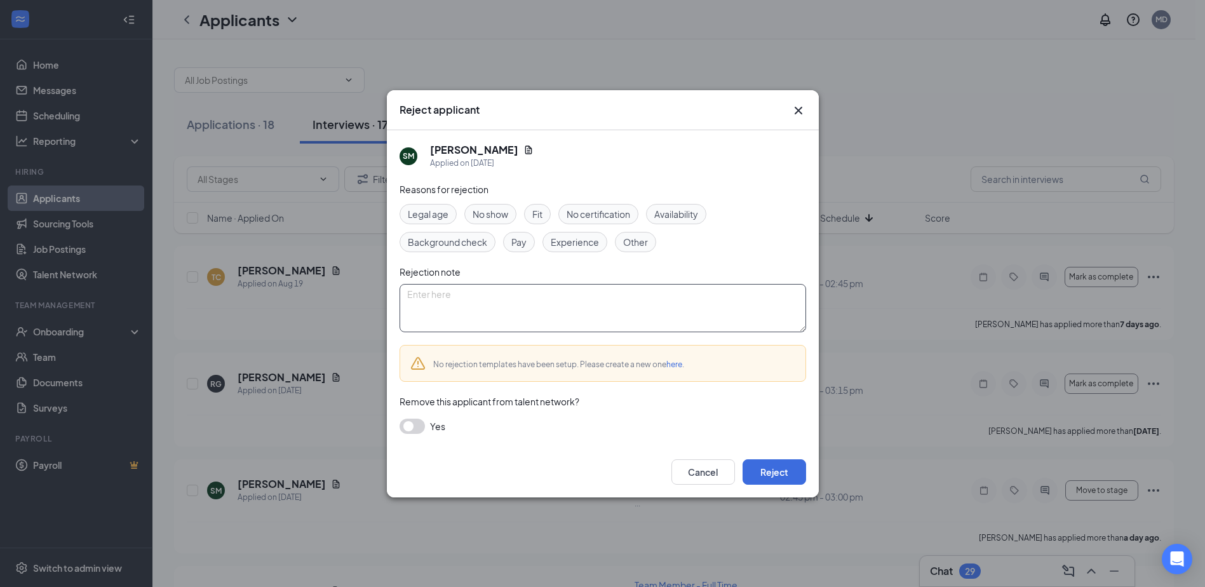
click at [497, 299] on textarea at bounding box center [603, 308] width 407 height 48
type textarea "Late"
click at [790, 464] on button "Reject" at bounding box center [775, 471] width 64 height 25
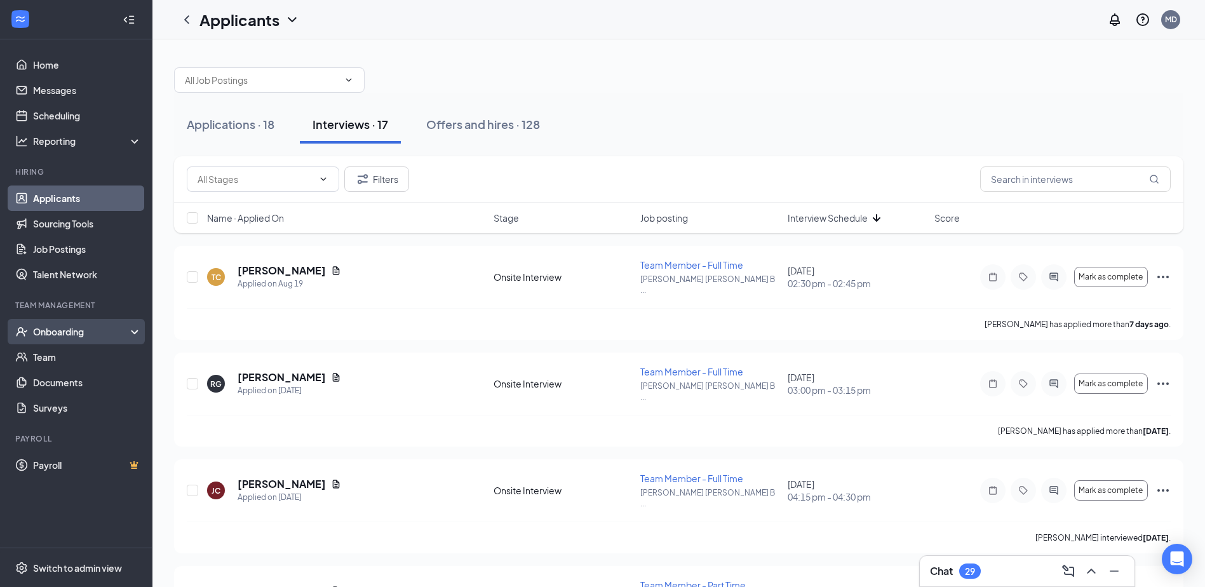
click at [114, 330] on div "Onboarding" at bounding box center [82, 331] width 98 height 13
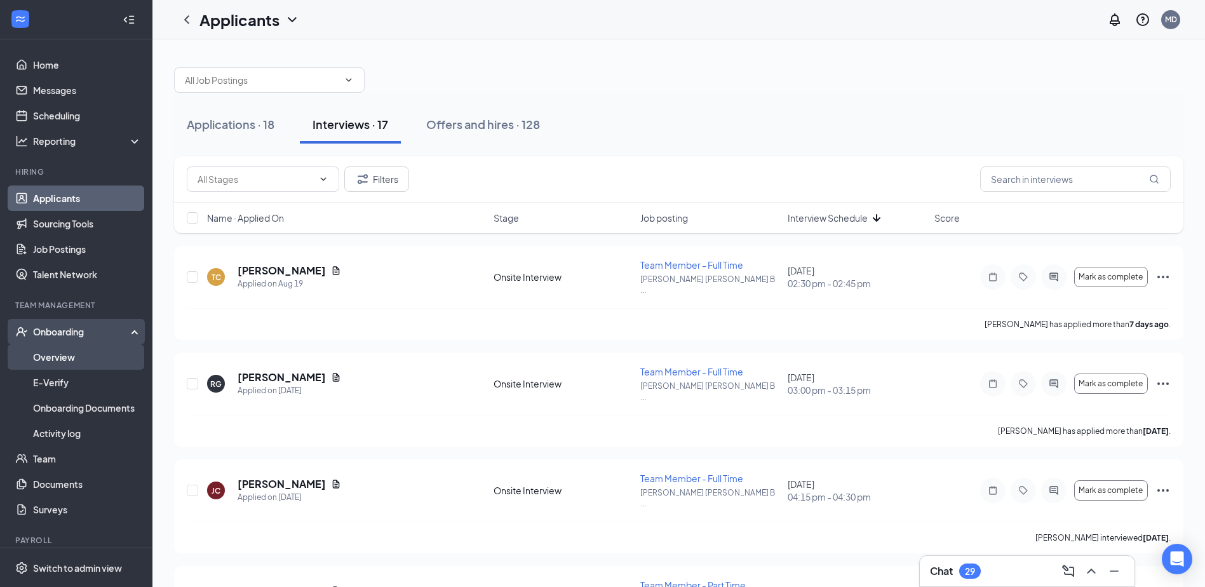
click at [86, 350] on link "Overview" at bounding box center [87, 356] width 109 height 25
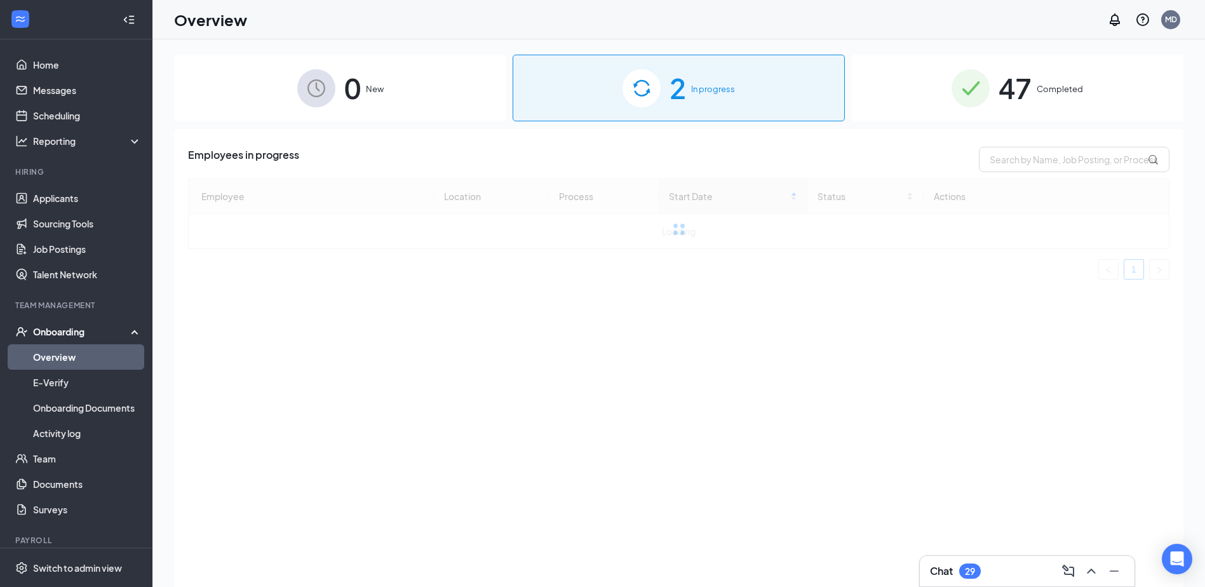
click at [719, 106] on div "2 In progress" at bounding box center [679, 88] width 332 height 67
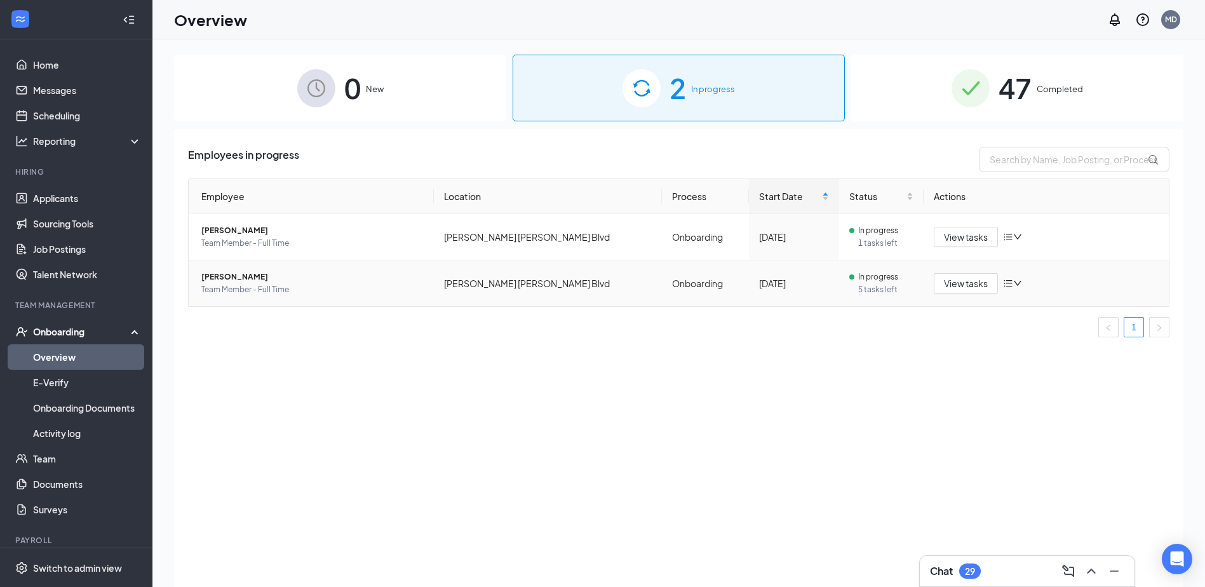
click at [248, 279] on span "[PERSON_NAME]" at bounding box center [312, 277] width 222 height 13
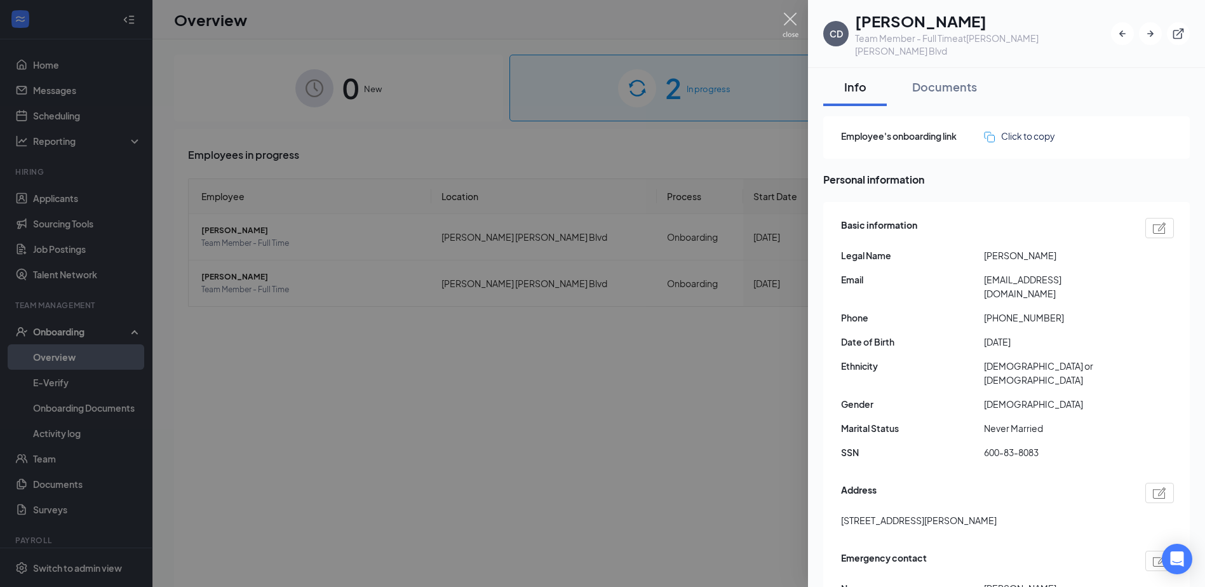
click at [788, 17] on img at bounding box center [791, 25] width 16 height 25
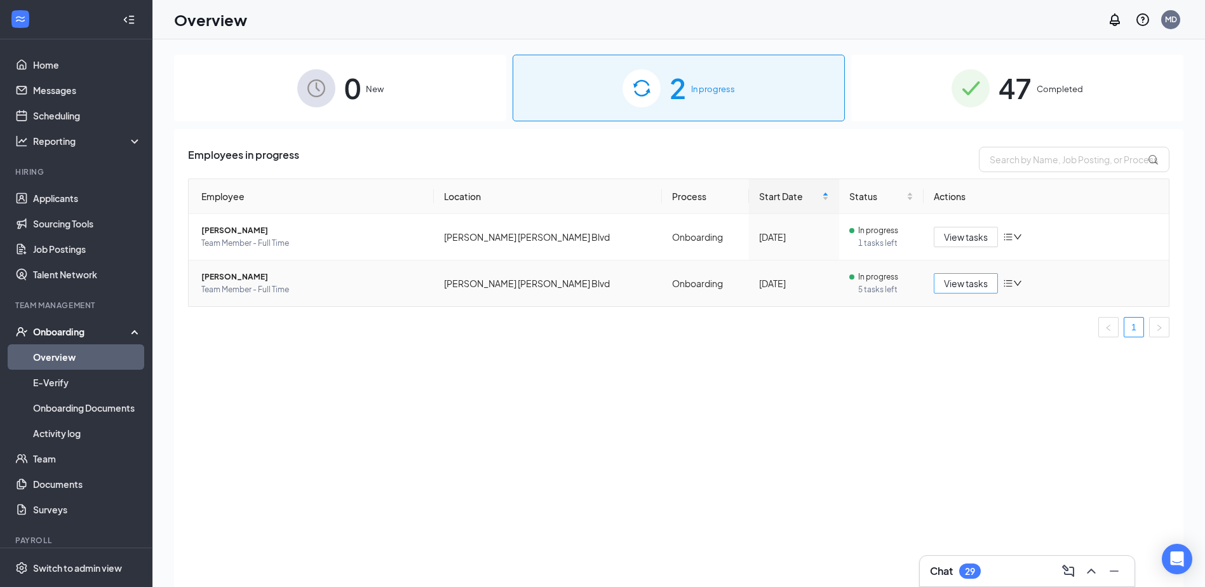
click at [971, 285] on span "View tasks" at bounding box center [966, 283] width 44 height 14
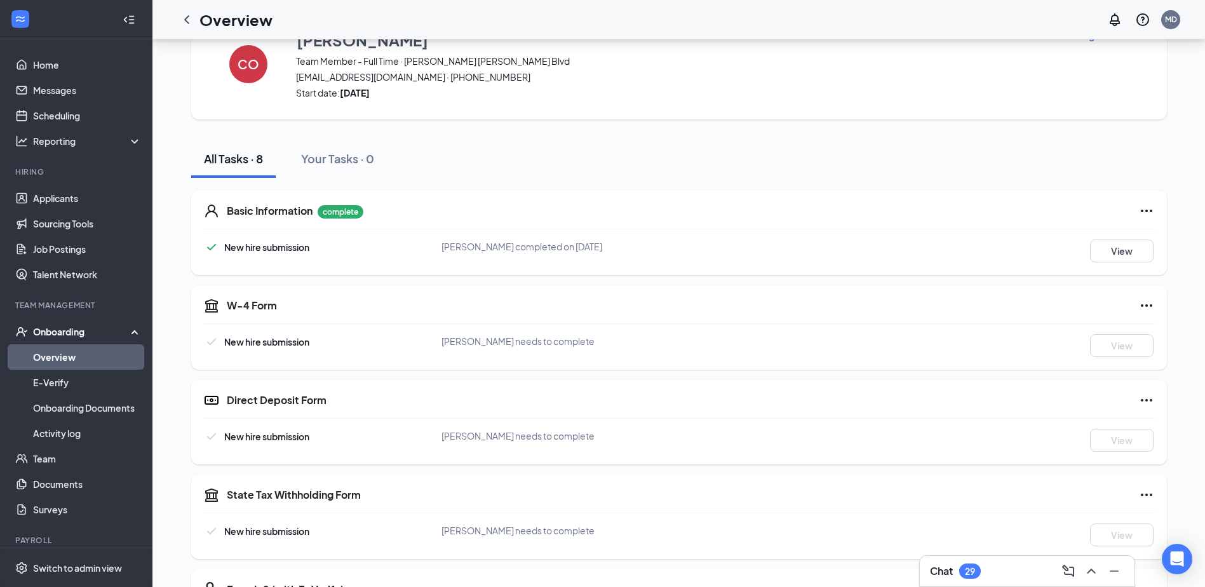
scroll to position [40, 0]
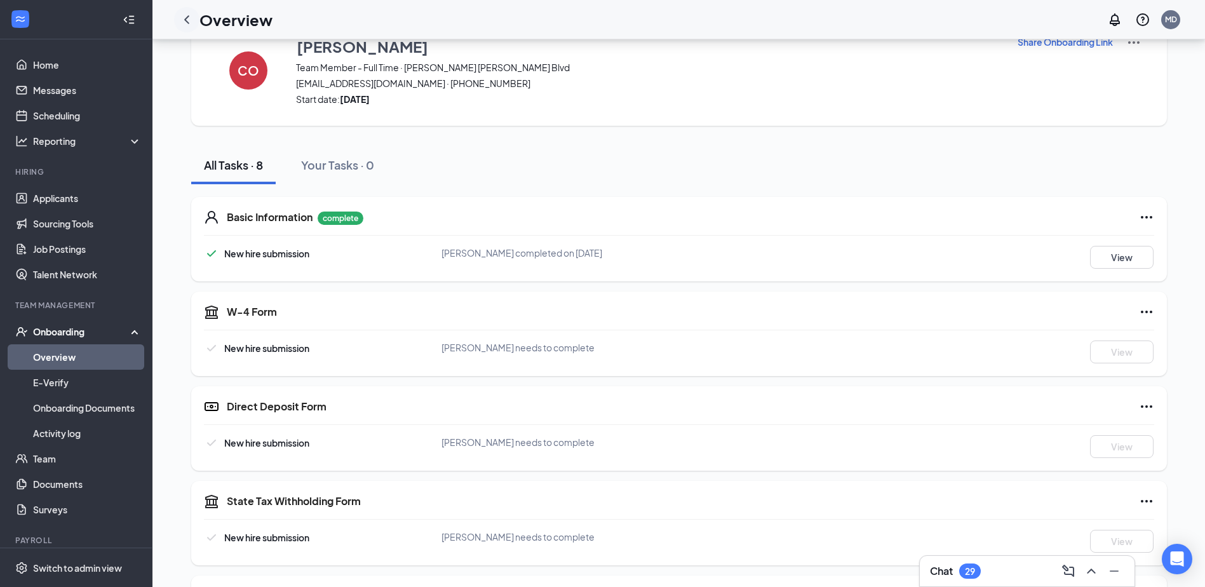
click at [195, 24] on div at bounding box center [186, 19] width 25 height 25
click at [181, 22] on icon "ChevronLeft" at bounding box center [186, 19] width 15 height 15
